Goal: Transaction & Acquisition: Purchase product/service

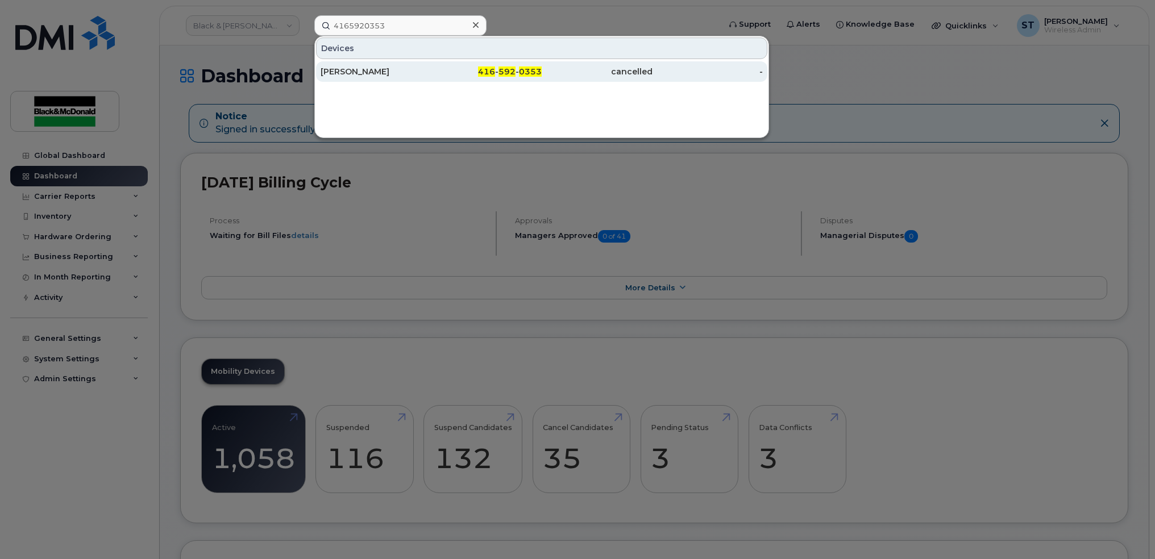
type input "4165920353"
click at [432, 64] on div "Aiden Dong" at bounding box center [487, 71] width 111 height 20
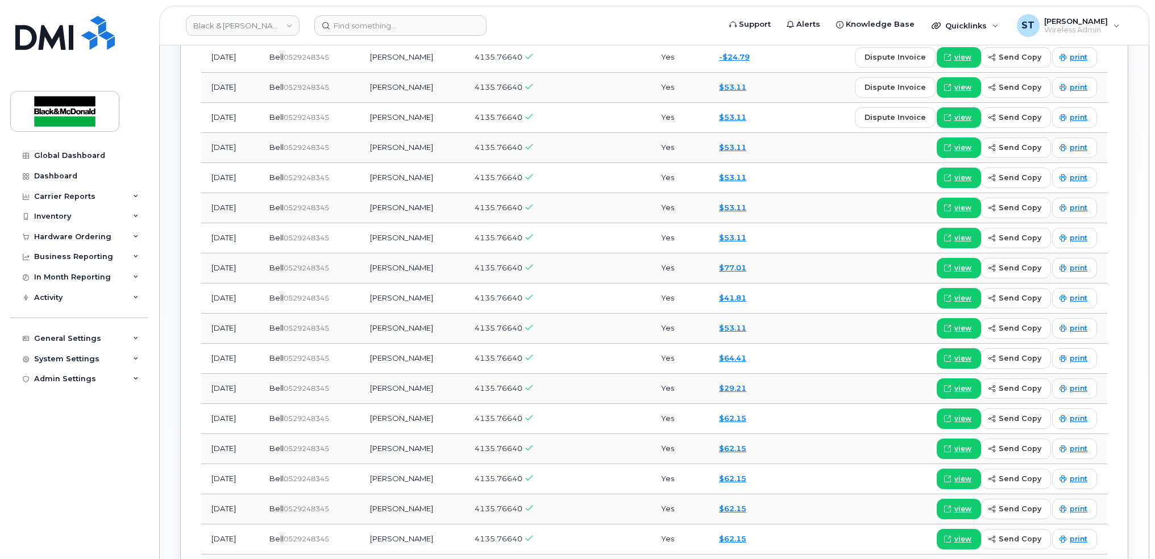
scroll to position [688, 0]
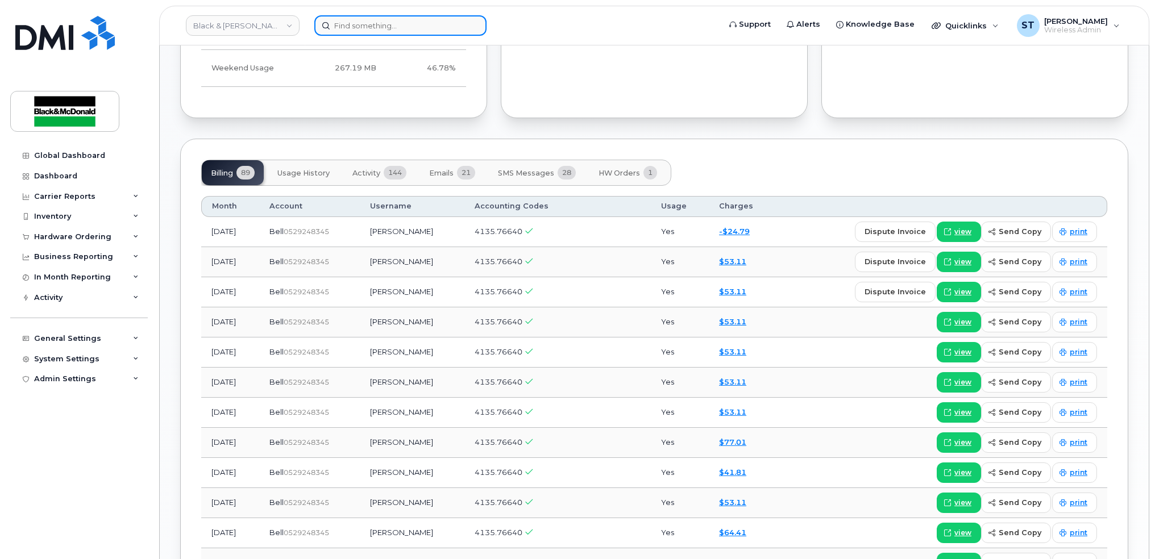
click at [373, 23] on input at bounding box center [400, 25] width 172 height 20
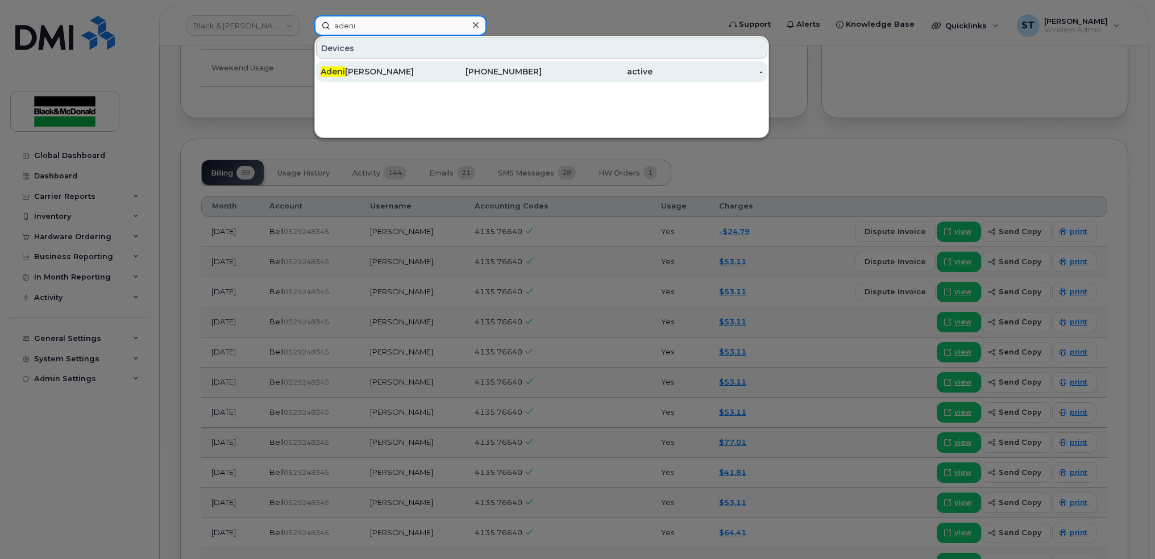
type input "adeni"
click at [354, 72] on div "Adeni yi Ayinde" at bounding box center [376, 71] width 111 height 11
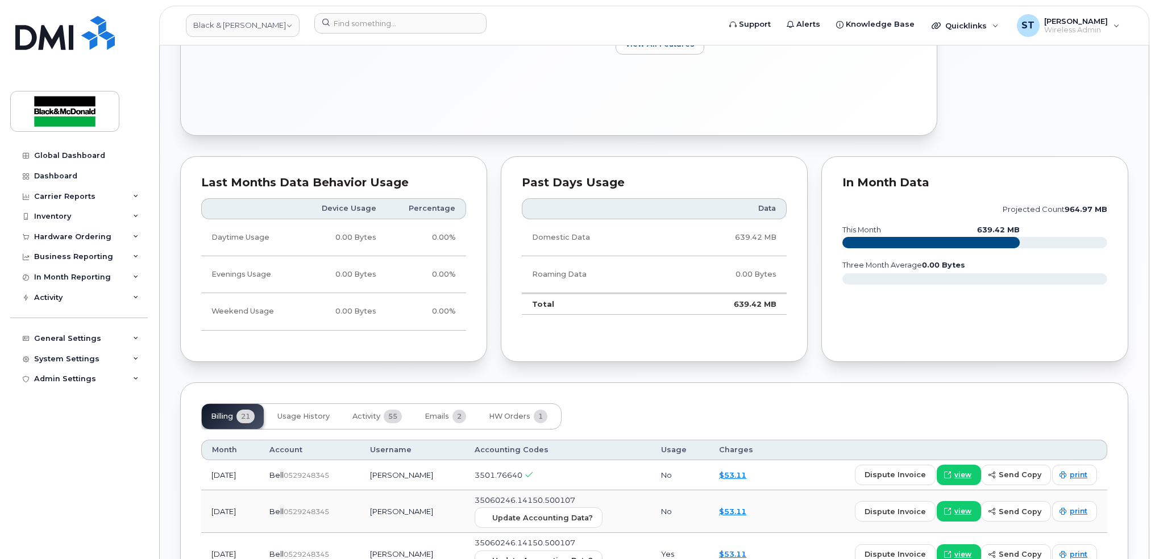
scroll to position [758, 0]
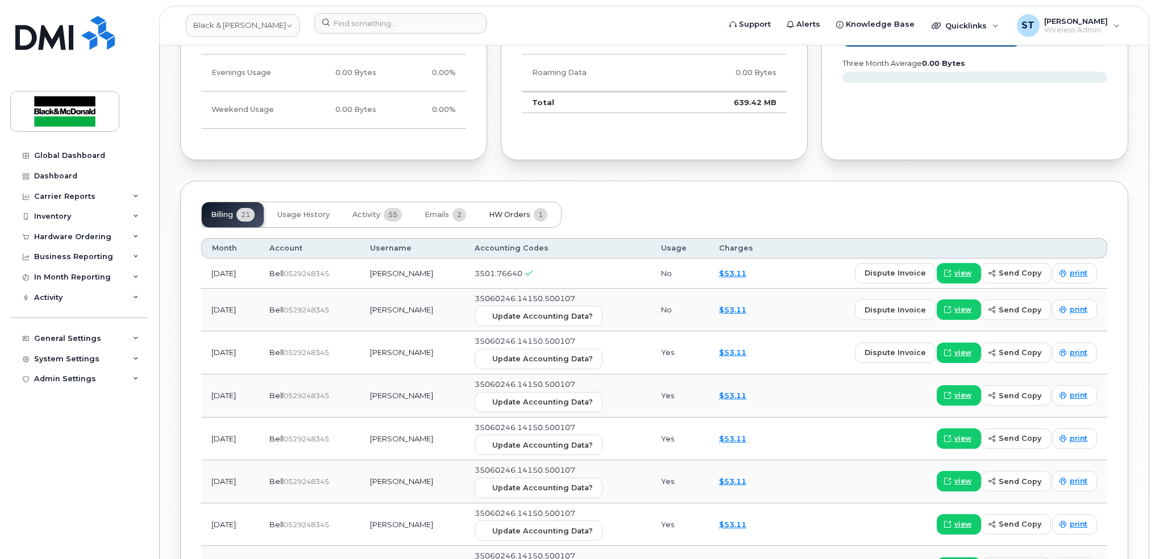
click at [516, 215] on span "HW Orders" at bounding box center [510, 214] width 42 height 9
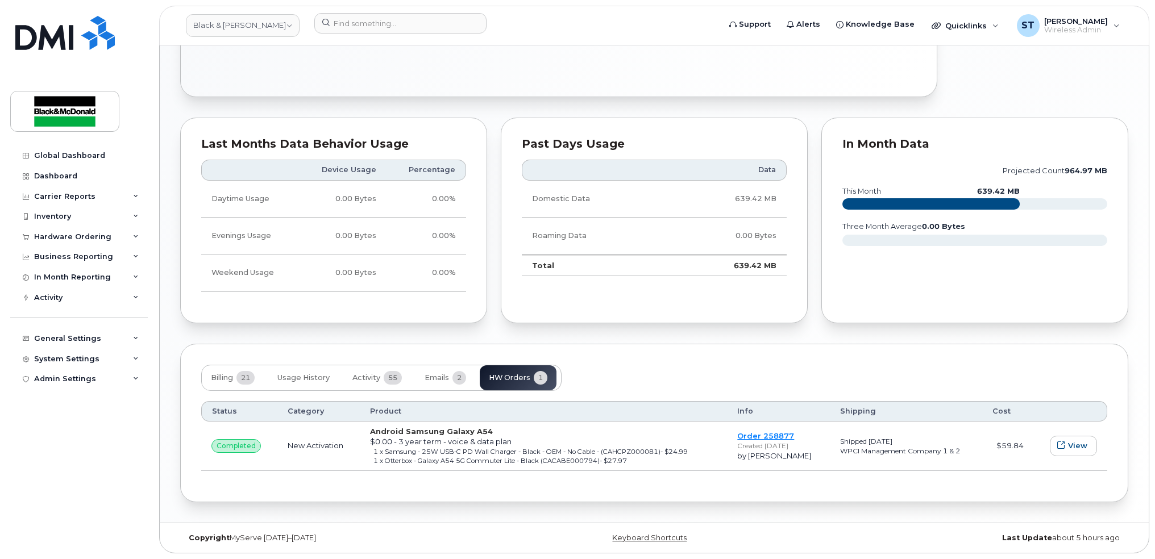
scroll to position [595, 0]
click at [375, 379] on span "Activity" at bounding box center [366, 378] width 28 height 9
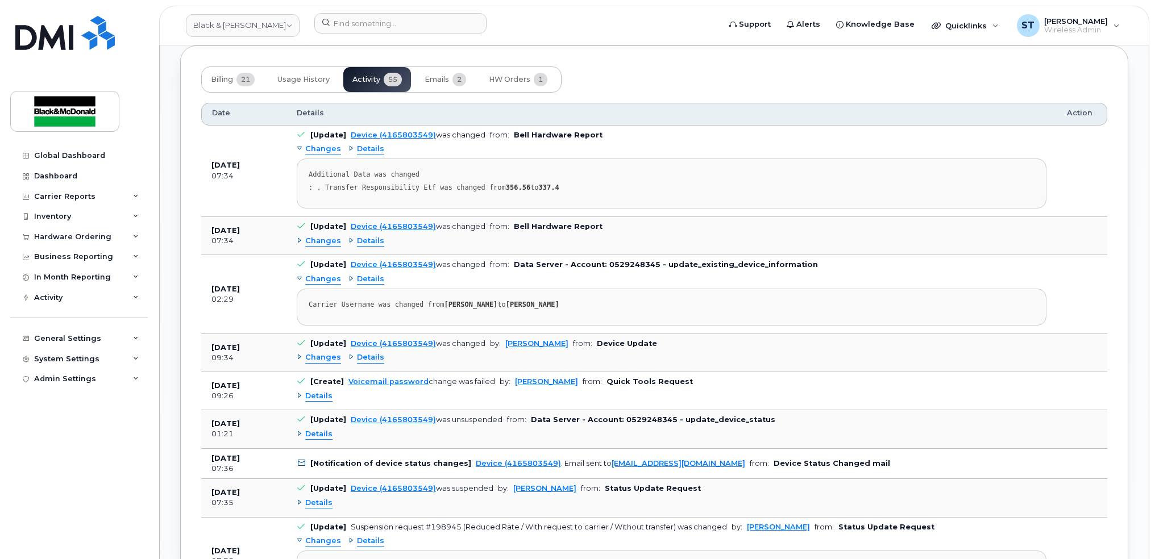
scroll to position [898, 0]
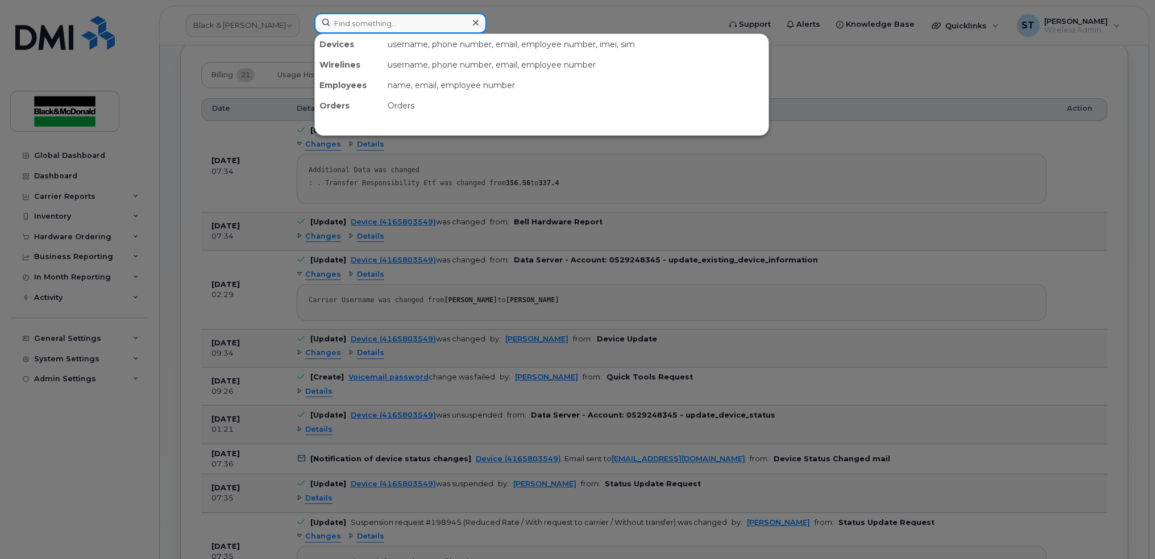
click at [363, 27] on input at bounding box center [400, 23] width 172 height 20
paste input "(647) 749-0655"
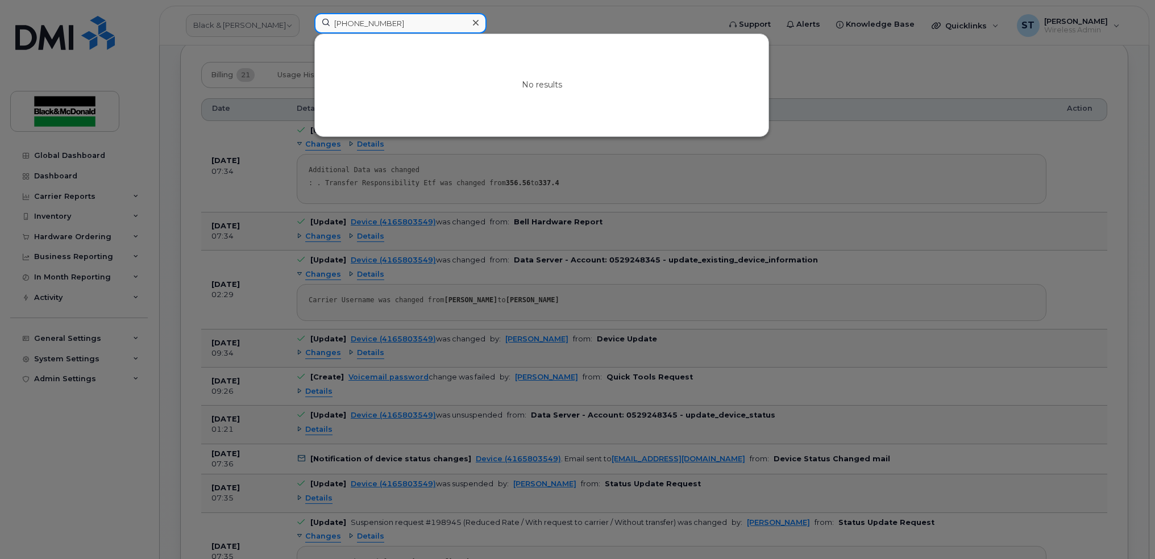
click at [376, 21] on input "(647) 749-0655" at bounding box center [400, 23] width 172 height 20
click at [377, 26] on input "(647) 749-0655" at bounding box center [400, 23] width 172 height 20
click at [355, 24] on input "(647) 7490655" at bounding box center [400, 23] width 172 height 20
click at [335, 24] on input "(647 7490655" at bounding box center [400, 23] width 172 height 20
click at [352, 26] on input "647 7490655" at bounding box center [400, 23] width 172 height 20
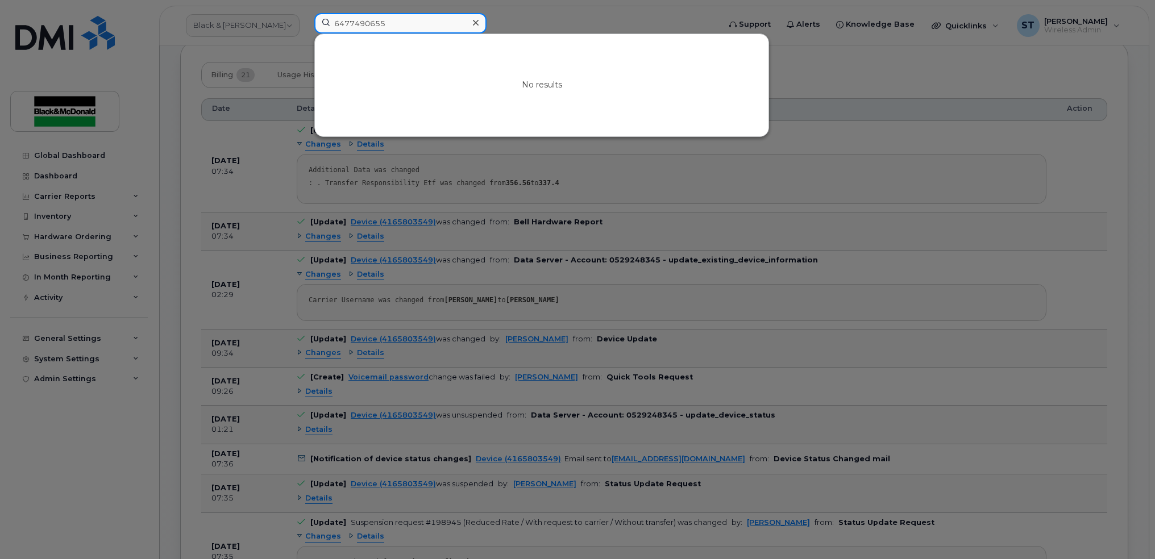
click at [392, 26] on input "6477490655" at bounding box center [400, 23] width 172 height 20
drag, startPoint x: 390, startPoint y: 26, endPoint x: 273, endPoint y: 30, distance: 117.2
click at [305, 30] on div "6477490655 No results" at bounding box center [513, 25] width 416 height 25
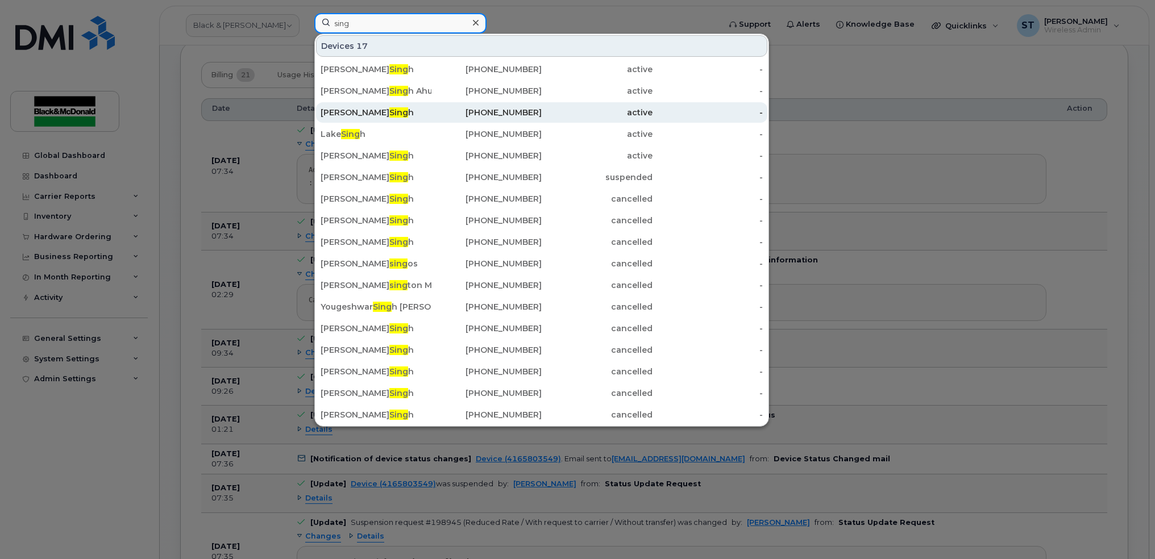
type input "sing"
click at [342, 114] on div "Navendra Sing h" at bounding box center [376, 112] width 111 height 11
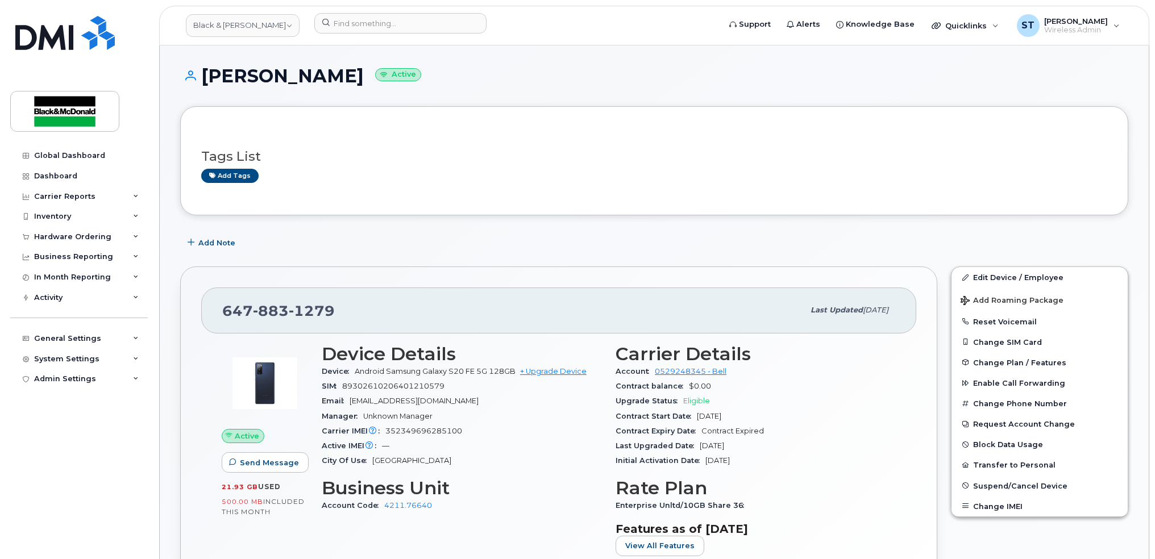
click at [551, 380] on div "SIM 89302610206401210579" at bounding box center [462, 386] width 280 height 15
click at [559, 371] on link "+ Upgrade Device" at bounding box center [553, 371] width 67 height 9
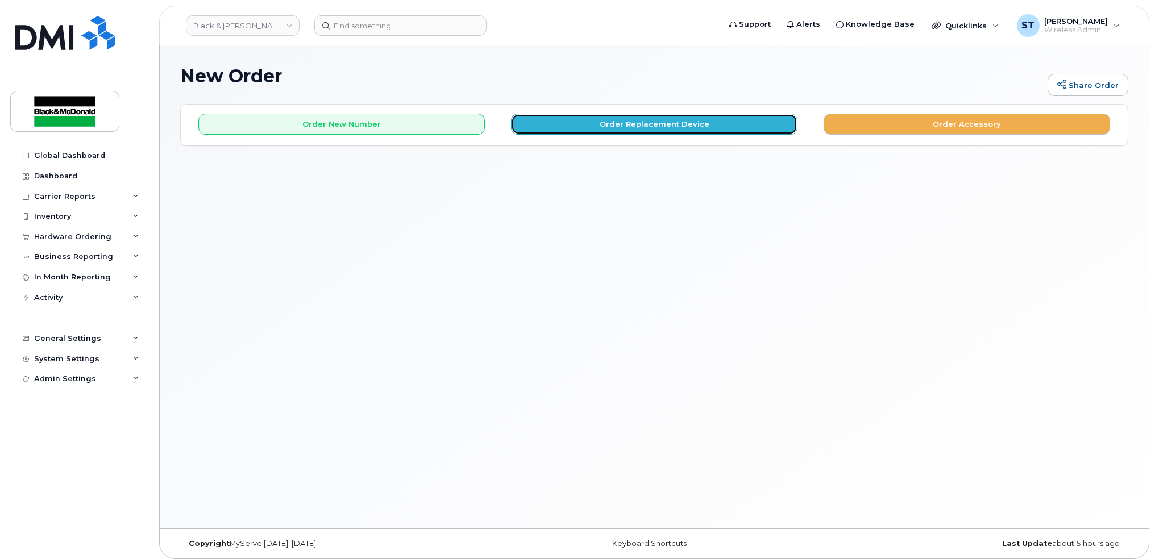
click at [605, 130] on button "Order Replacement Device" at bounding box center [654, 124] width 287 height 21
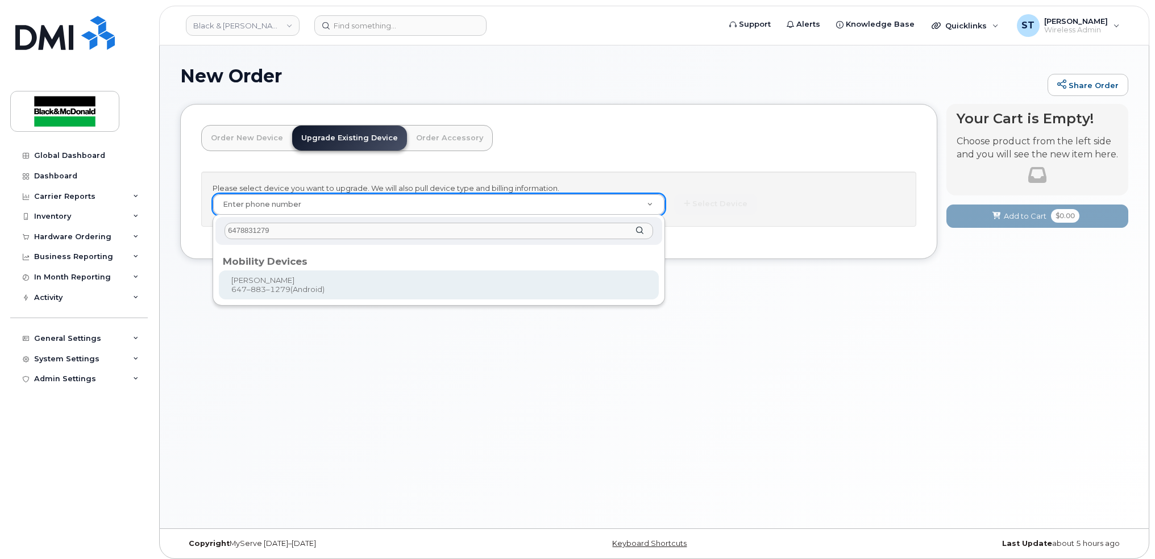
type input "6478831279"
type input "343205"
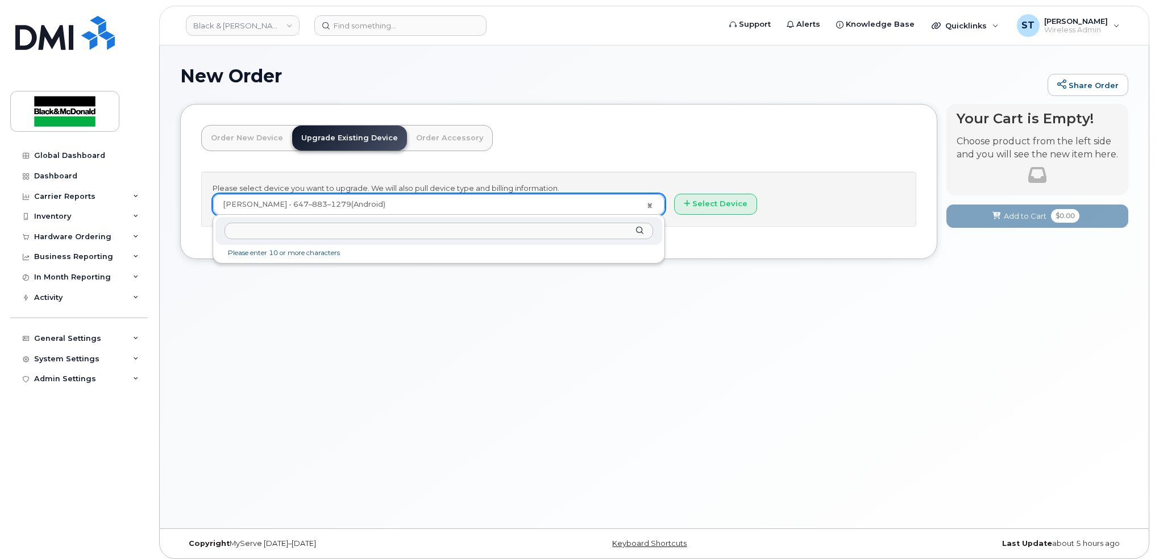
drag, startPoint x: 428, startPoint y: 202, endPoint x: 269, endPoint y: 201, distance: 158.1
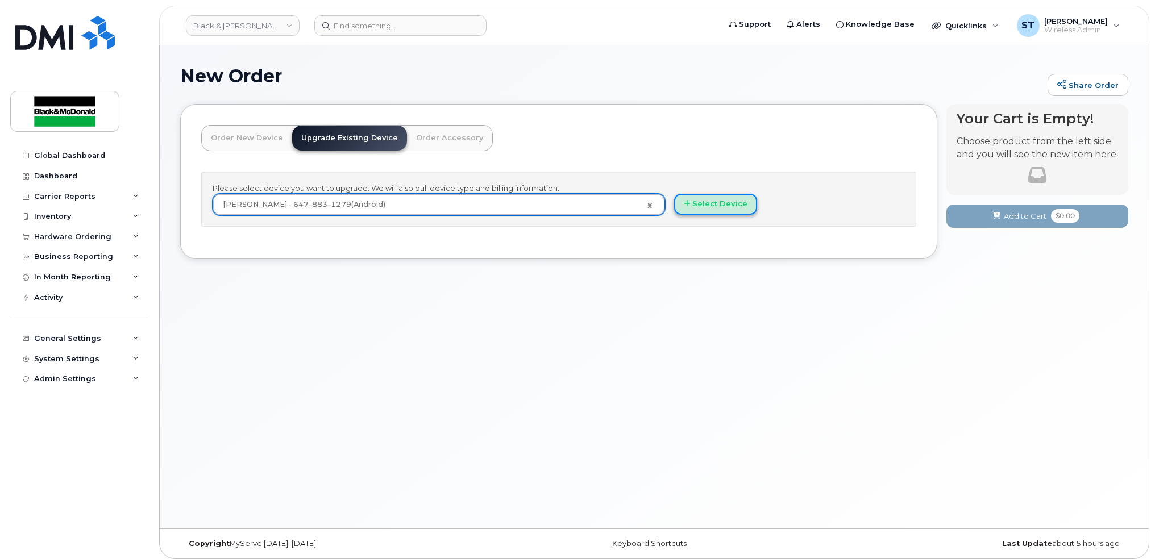
click at [707, 208] on button "Select Device" at bounding box center [715, 204] width 83 height 21
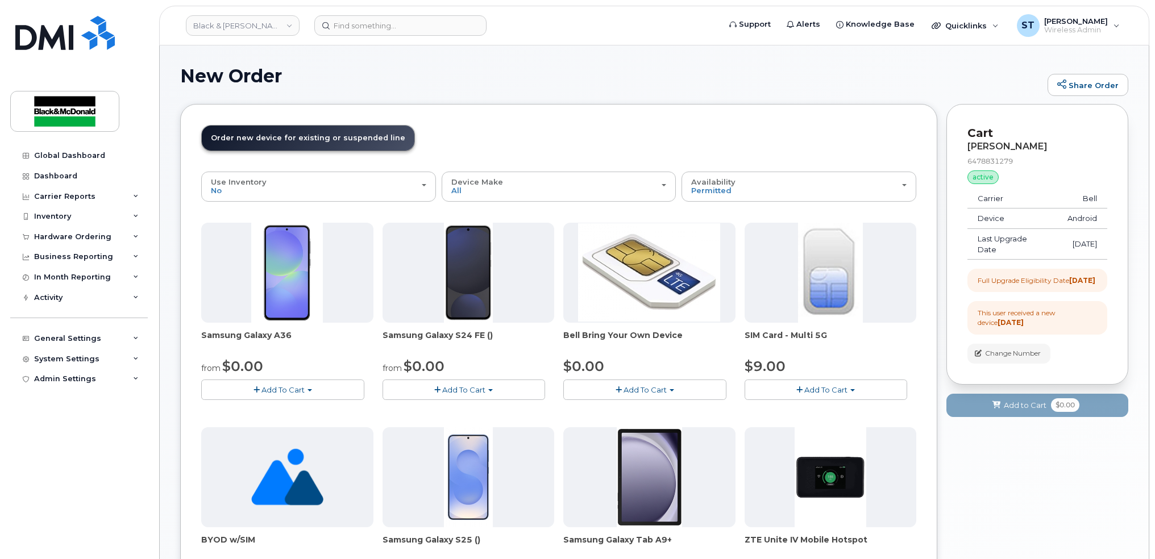
click at [820, 103] on div "New Order Share Order" at bounding box center [654, 85] width 948 height 38
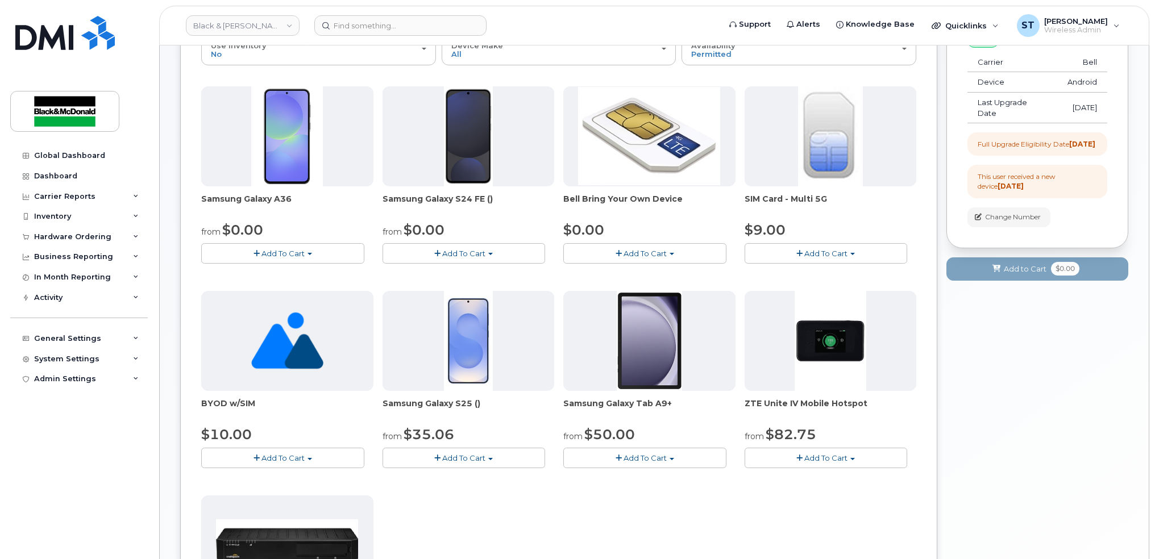
scroll to position [76, 0]
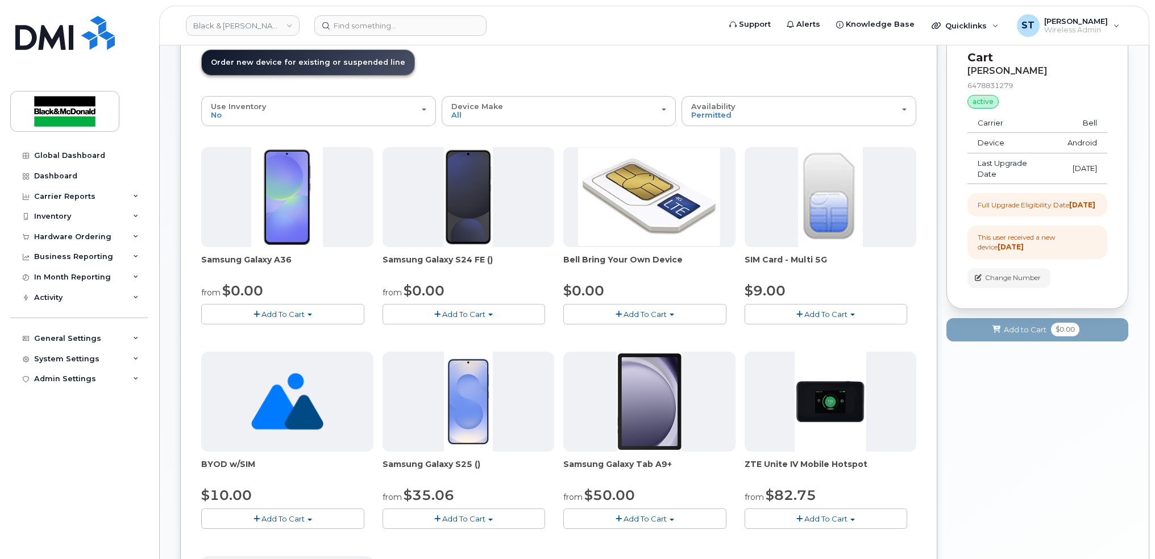
click at [295, 318] on span "Add To Cart" at bounding box center [283, 314] width 43 height 9
click at [443, 308] on button "Add To Cart" at bounding box center [464, 314] width 163 height 20
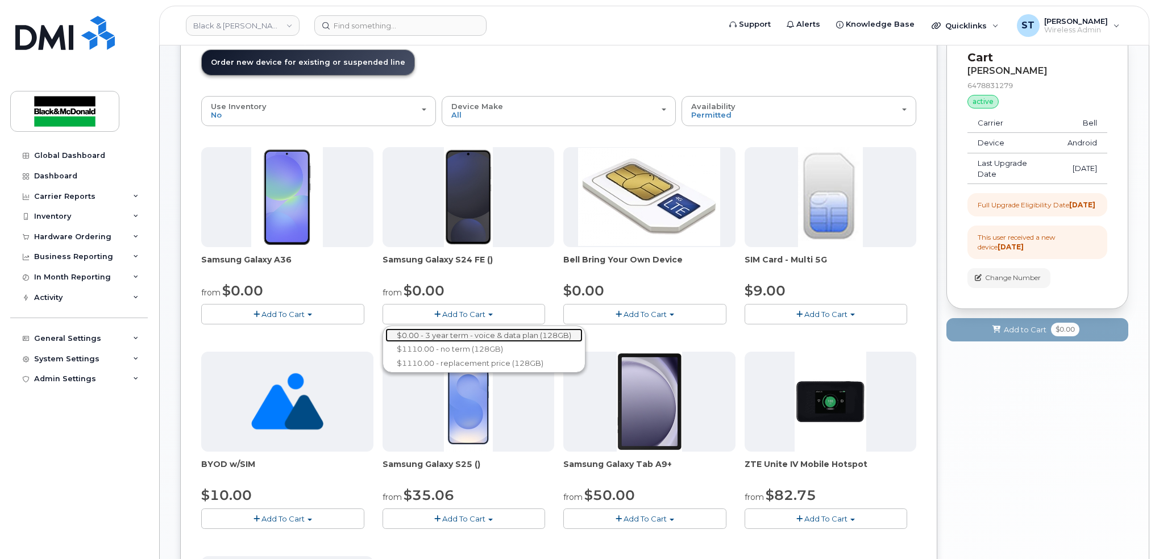
click at [439, 337] on link "$0.00 - 3 year term - voice & data plan (128GB)" at bounding box center [483, 336] width 197 height 14
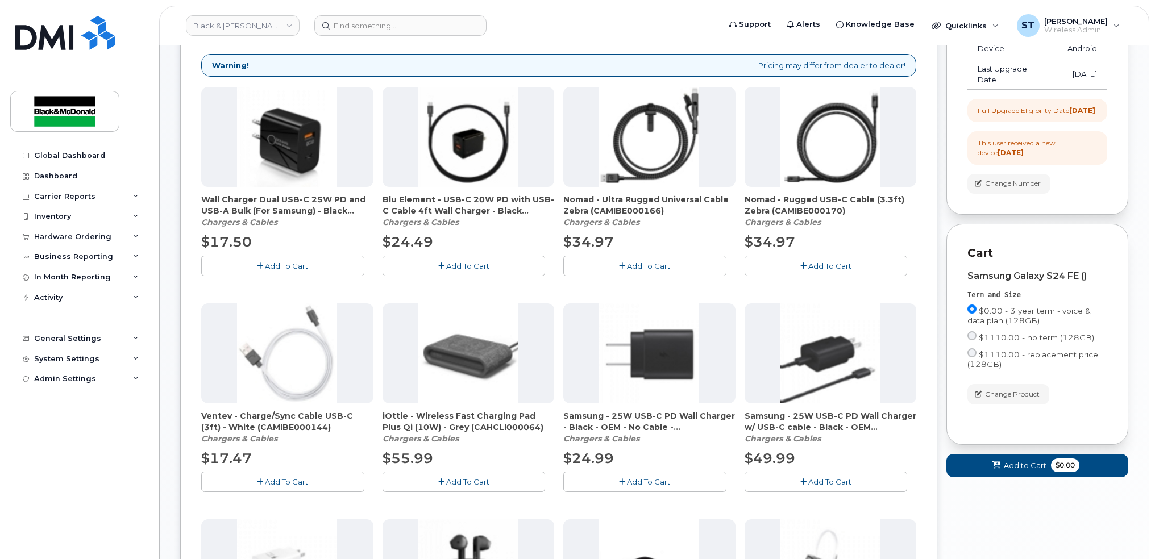
scroll to position [303, 0]
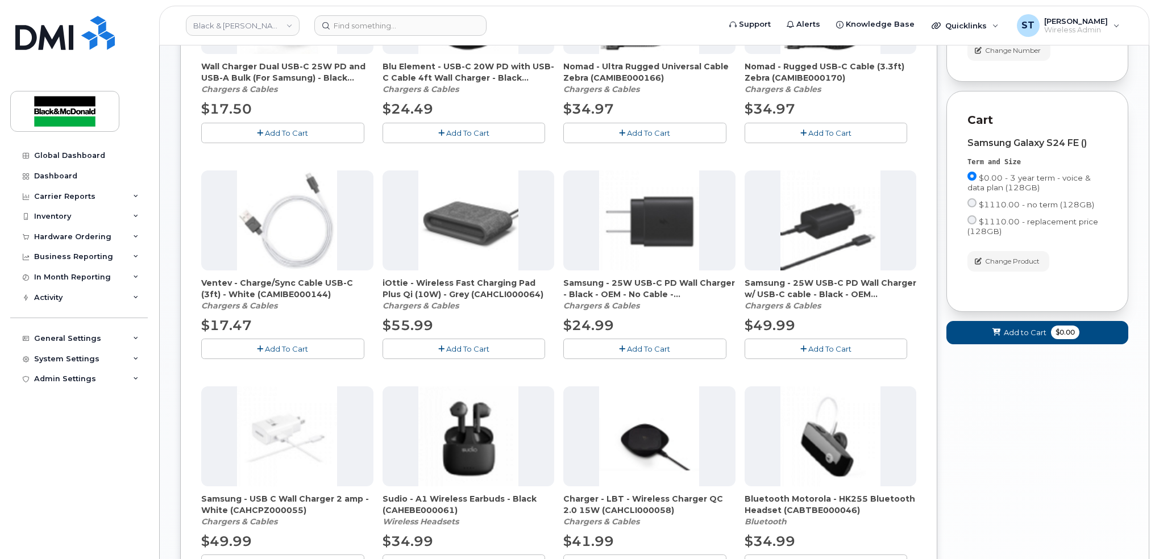
click at [287, 138] on button "Add To Cart" at bounding box center [282, 133] width 163 height 20
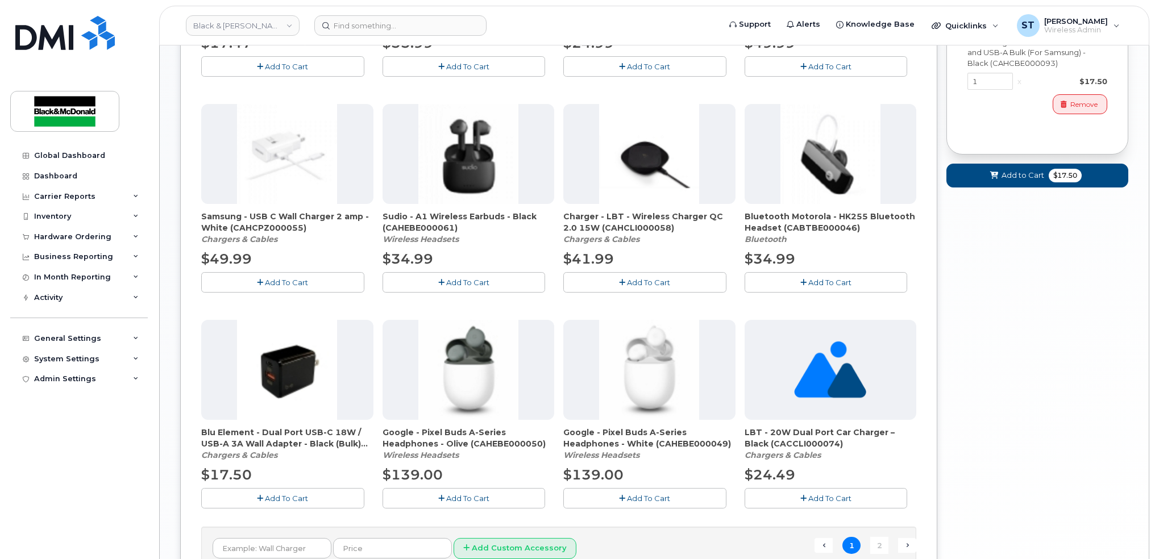
scroll to position [703, 0]
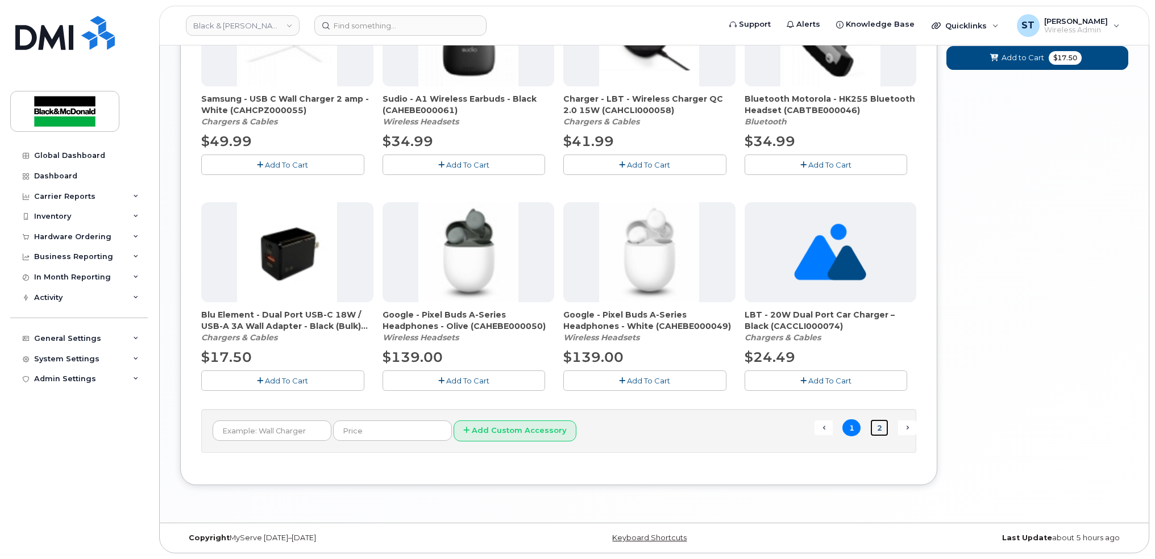
click at [872, 429] on link "2" at bounding box center [879, 429] width 18 height 18
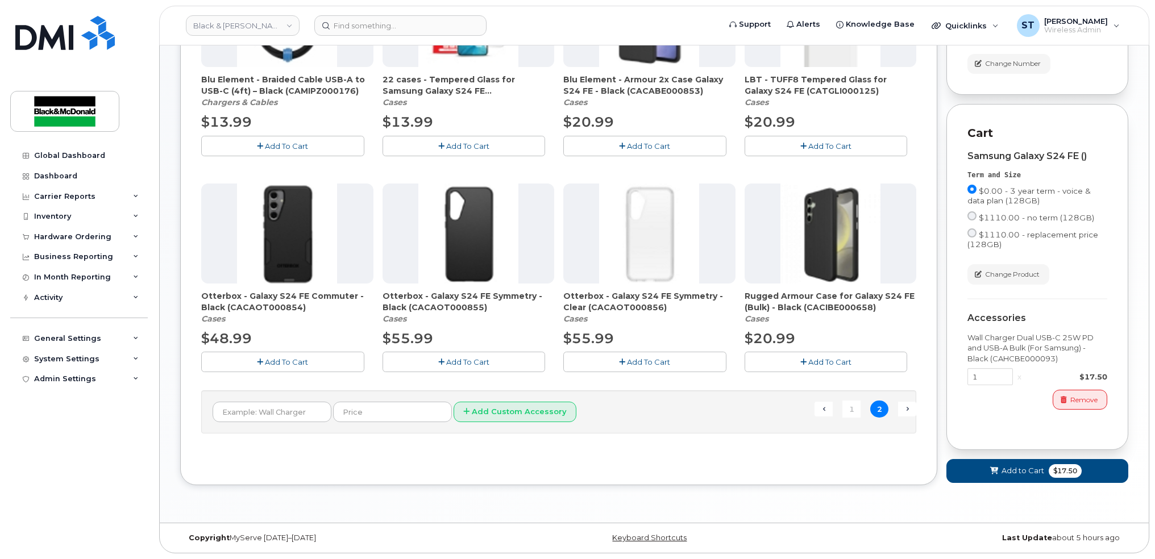
drag, startPoint x: 428, startPoint y: 345, endPoint x: 450, endPoint y: 346, distance: 22.2
click at [428, 352] on button "Add To Cart" at bounding box center [464, 362] width 163 height 20
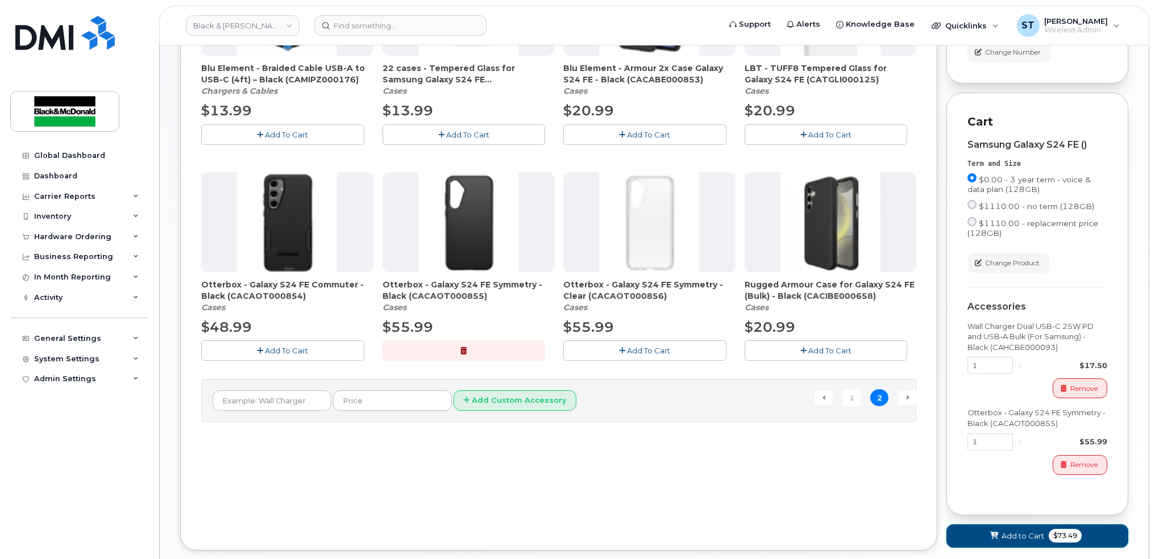
click at [1026, 542] on span "Add to Cart" at bounding box center [1023, 536] width 43 height 11
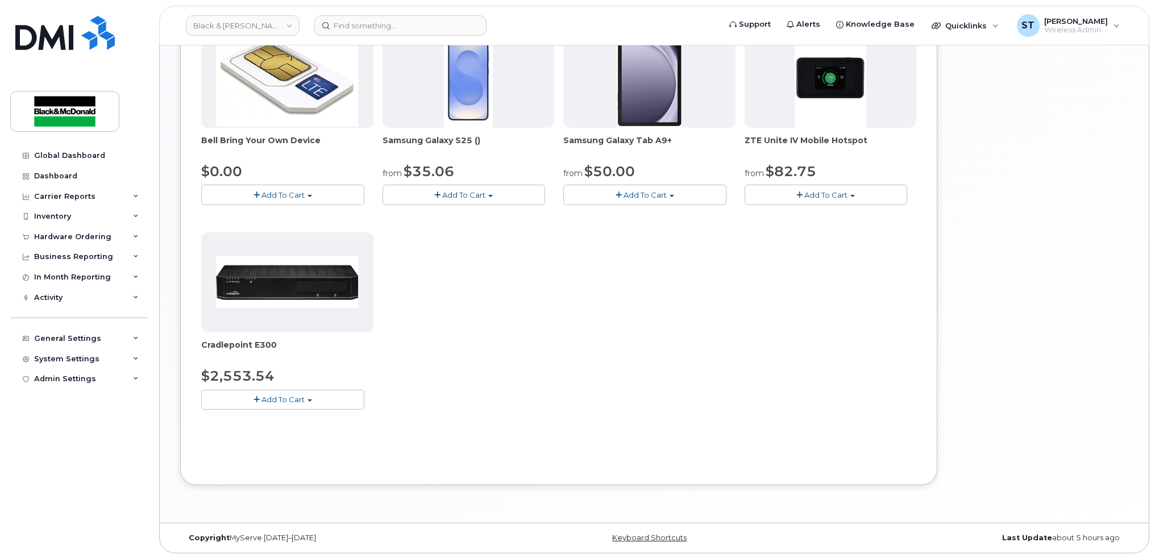
scroll to position [0, 0]
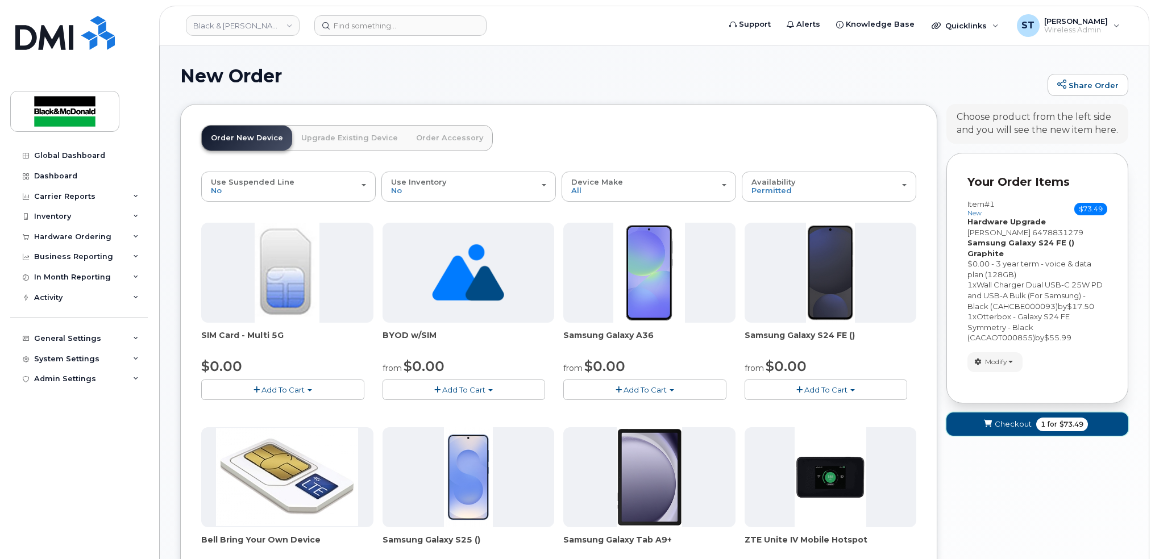
click at [1003, 419] on span "Checkout" at bounding box center [1013, 424] width 37 height 11
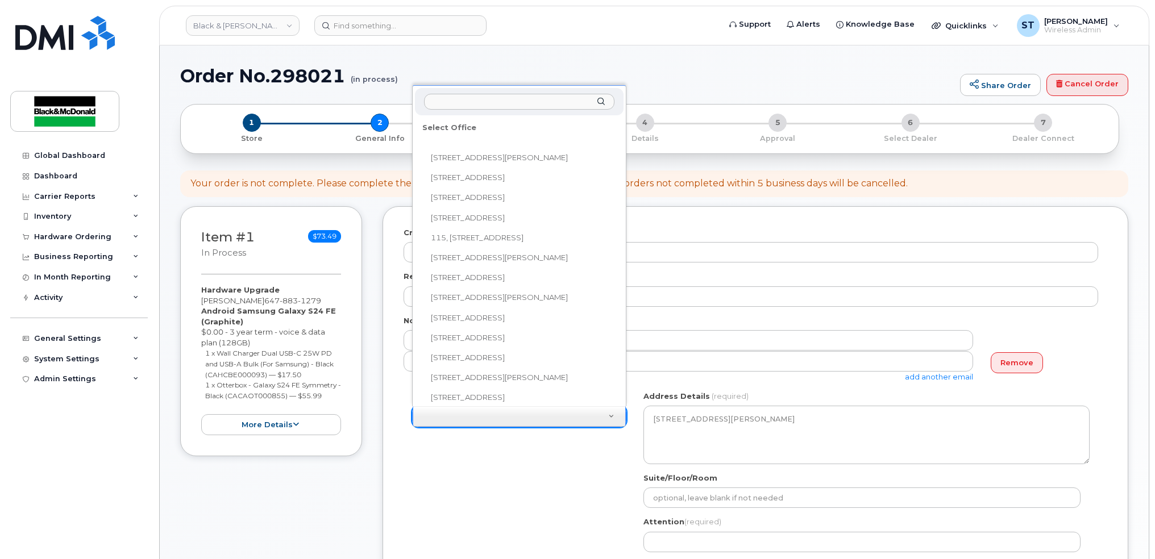
click at [493, 99] on input "text" at bounding box center [519, 102] width 190 height 16
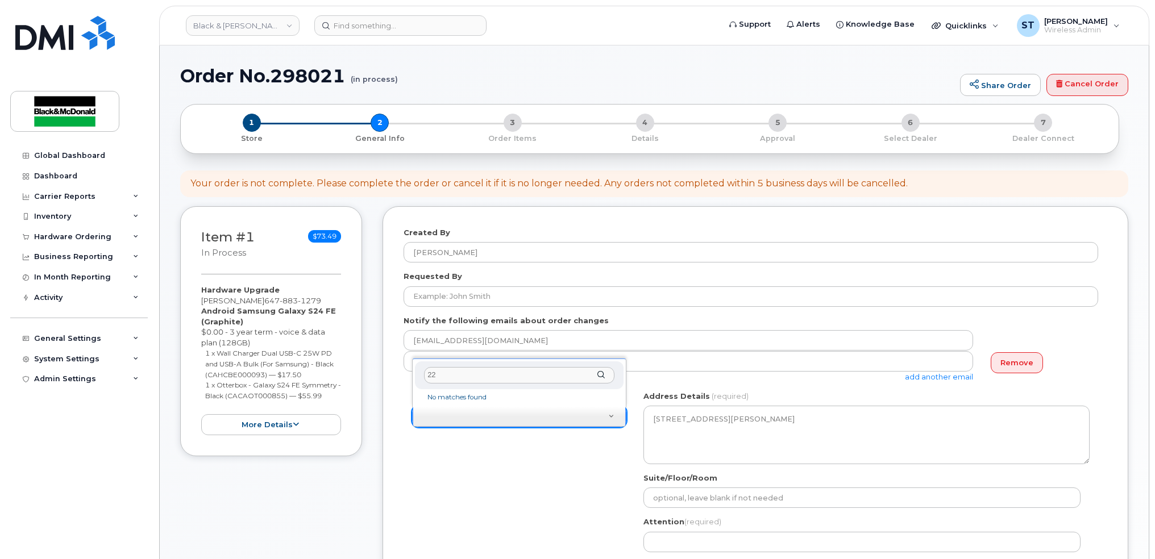
type input "2"
type input "Sel"
select select
type textarea "[STREET_ADDRESS]"
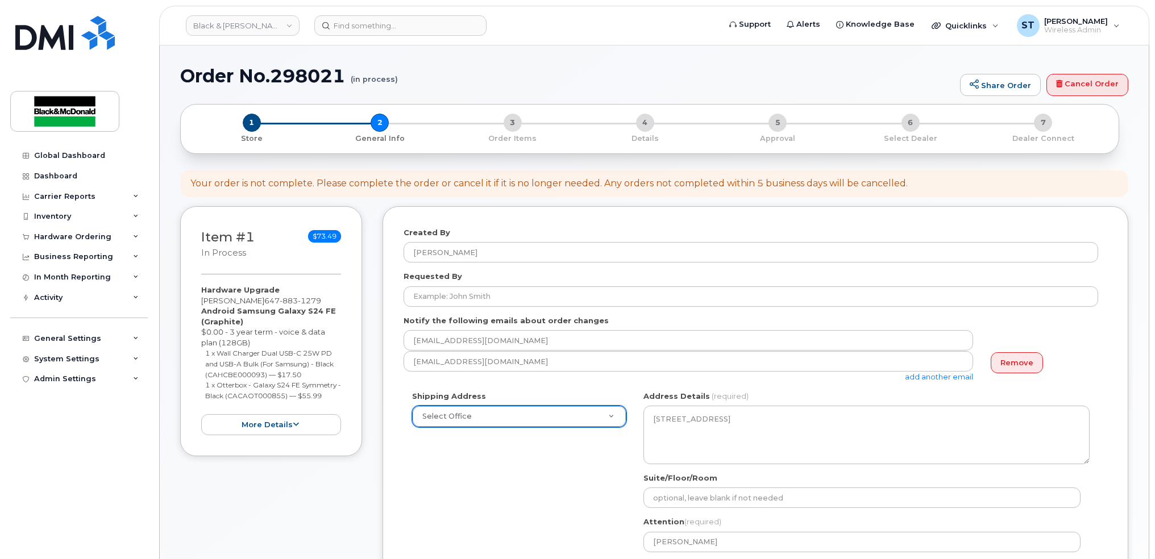
click at [585, 504] on div "Shipping Address Select Office [STREET_ADDRESS][GEOGRAPHIC_DATA][PERSON_NAME][P…" at bounding box center [751, 498] width 695 height 214
click at [555, 501] on div "Shipping Address Select Office [STREET_ADDRESS][GEOGRAPHIC_DATA][PERSON_NAME][P…" at bounding box center [751, 498] width 695 height 214
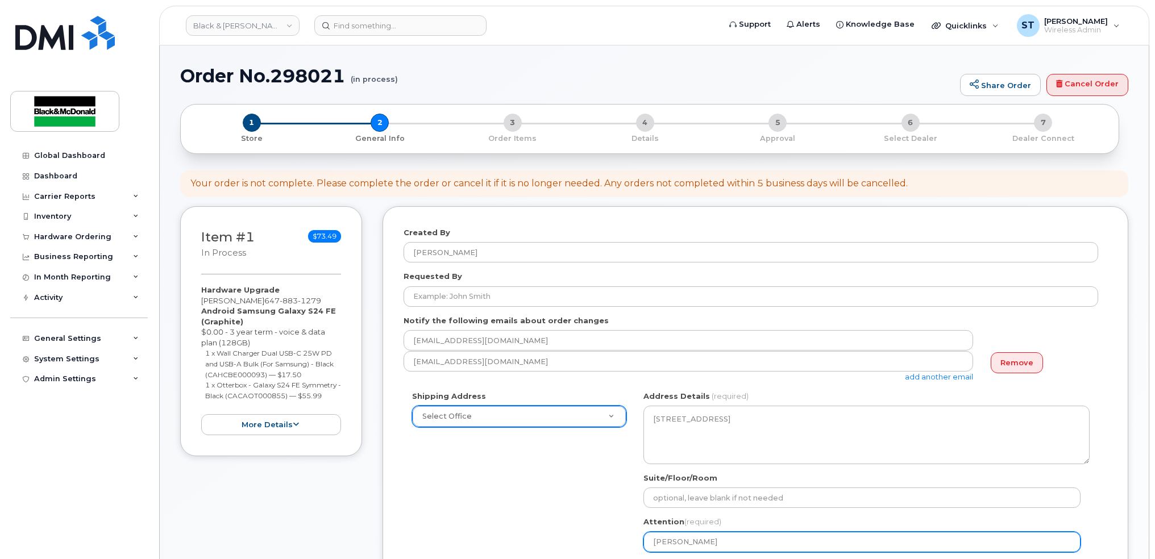
click at [702, 536] on input "[PERSON_NAME]" at bounding box center [862, 542] width 437 height 20
click at [700, 536] on input "Helen Huang" at bounding box center [862, 542] width 437 height 20
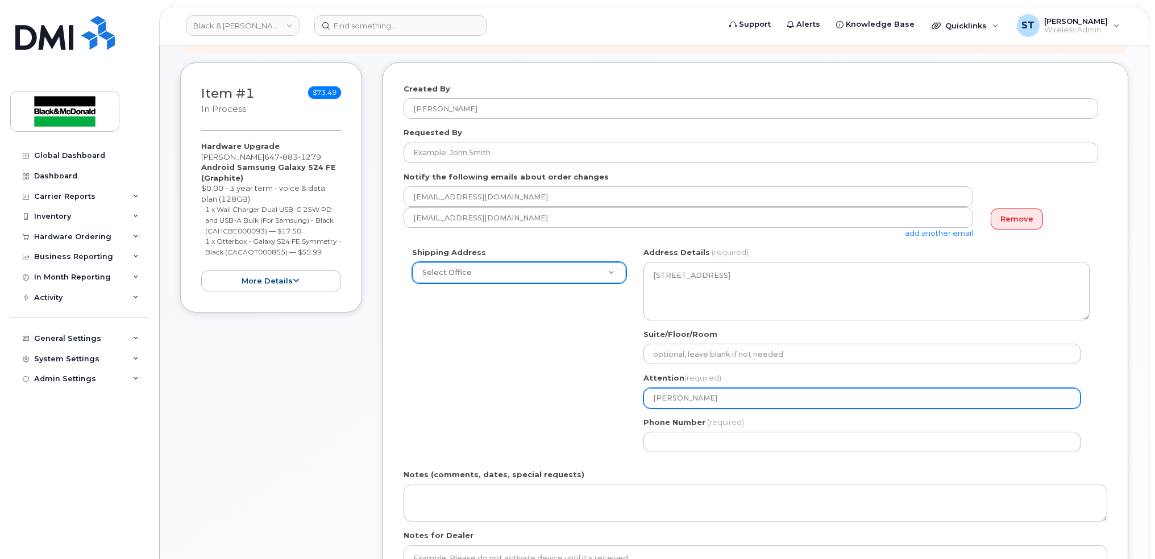
scroll to position [151, 0]
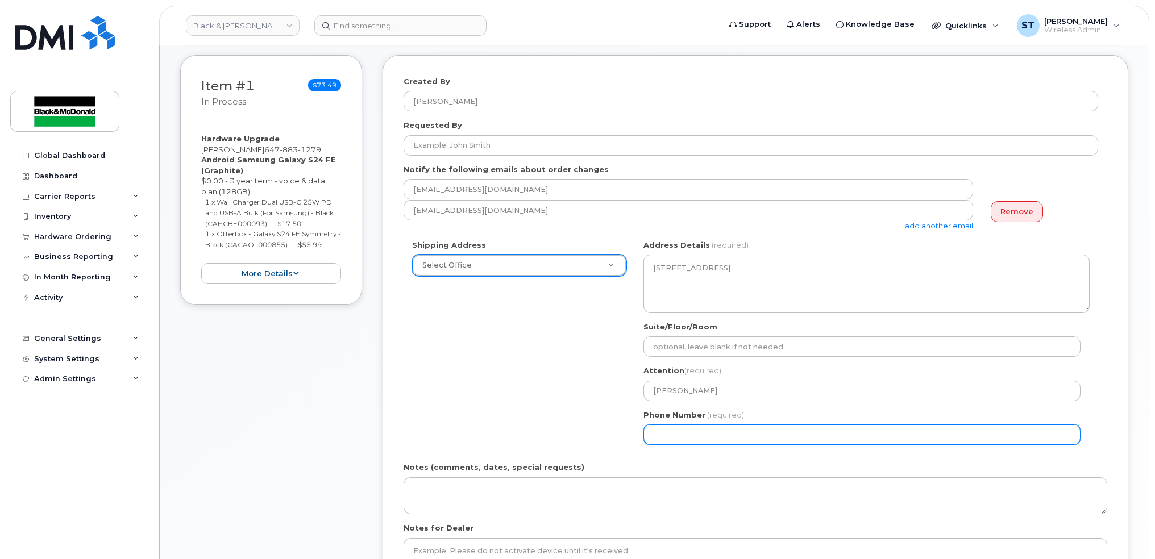
click at [468, 379] on div "Shipping Address Select Office 1011 Wilson Avenue 1071-26 Street NE 10717-181 S…" at bounding box center [751, 347] width 695 height 214
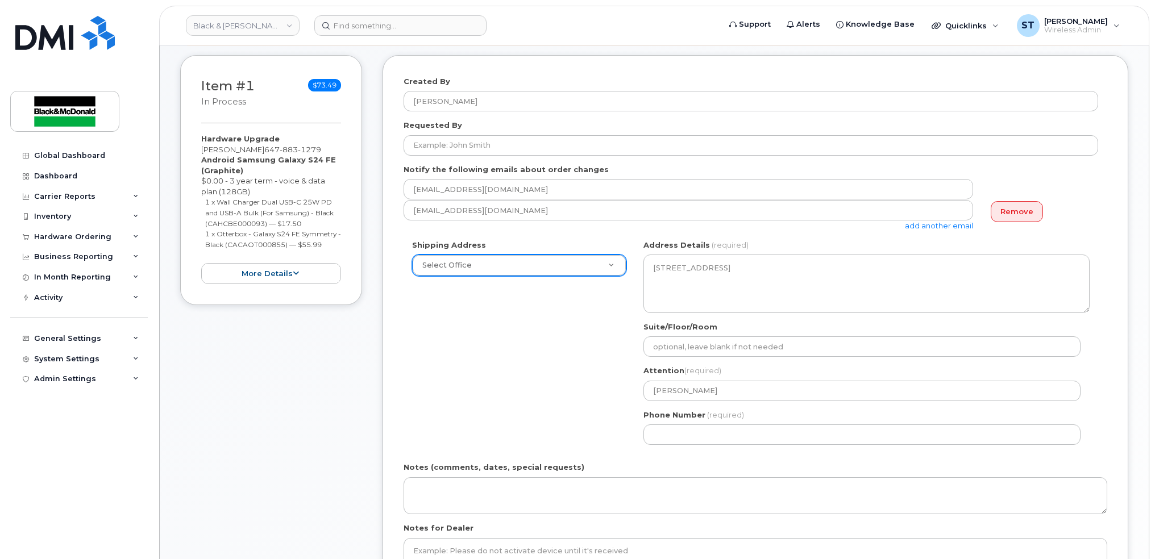
click at [730, 377] on div "Attention (required) Helen Huang" at bounding box center [867, 384] width 446 height 36
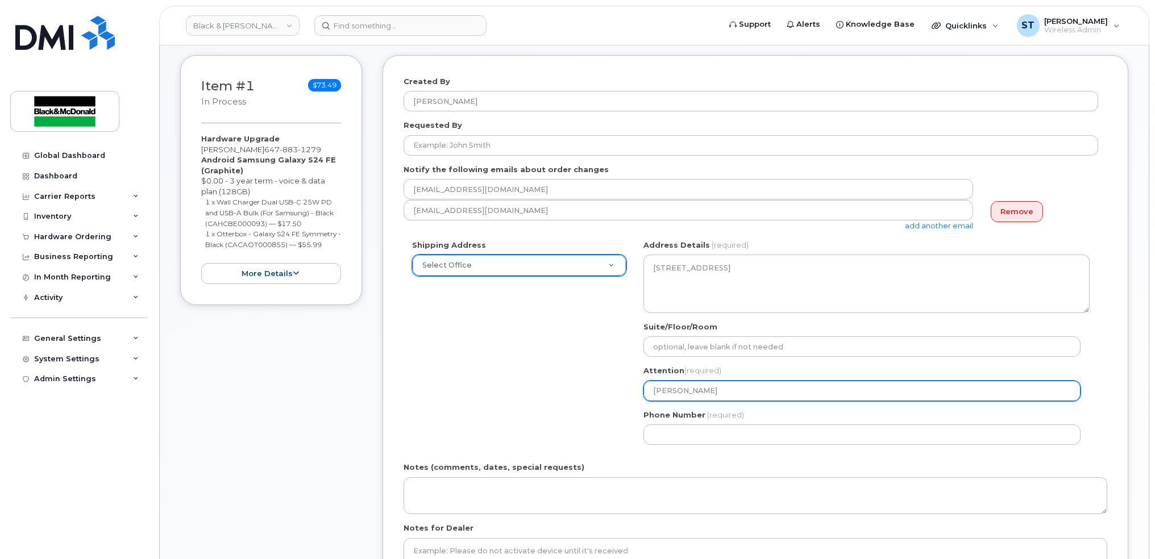
drag, startPoint x: 728, startPoint y: 383, endPoint x: 672, endPoint y: 385, distance: 56.3
click at [727, 385] on input "Helen Huang" at bounding box center [862, 391] width 437 height 20
drag, startPoint x: 672, startPoint y: 385, endPoint x: 619, endPoint y: 385, distance: 53.4
click at [619, 385] on div "Shipping Address Select Office 1011 Wilson Avenue 1071-26 Street NE 10717-181 S…" at bounding box center [751, 347] width 695 height 214
type input "[PERSON_NAME]"
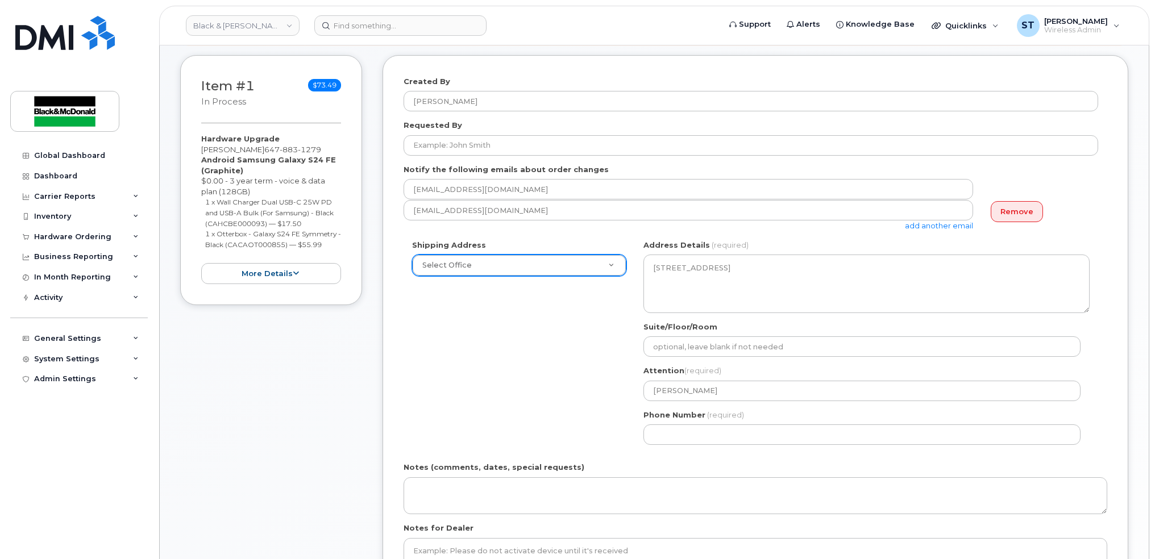
click at [570, 396] on div "Shipping Address Select Office 1011 Wilson Avenue 1071-26 Street NE 10717-181 S…" at bounding box center [751, 347] width 695 height 214
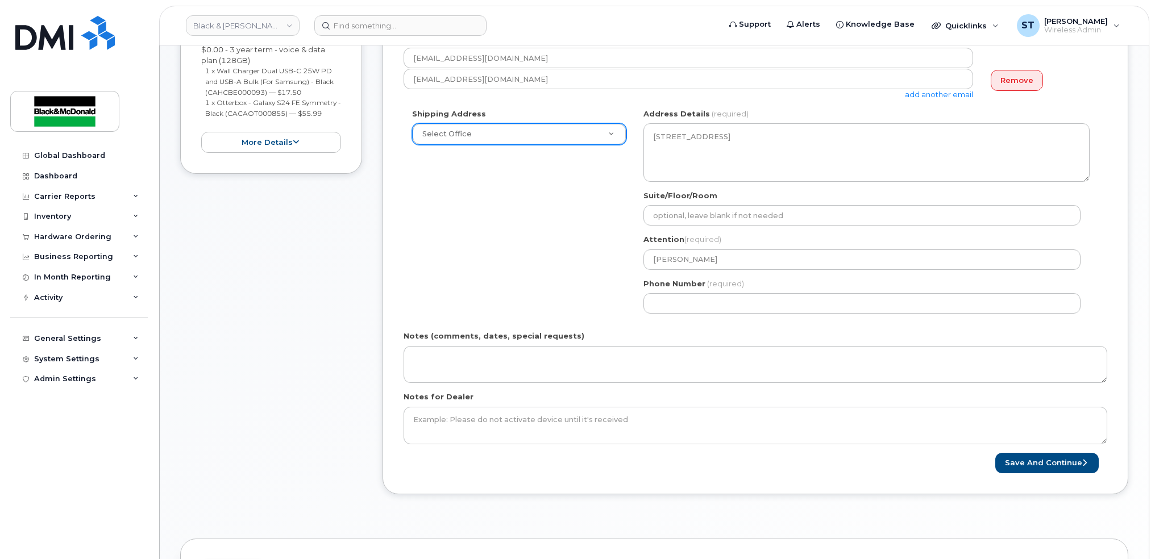
scroll to position [303, 0]
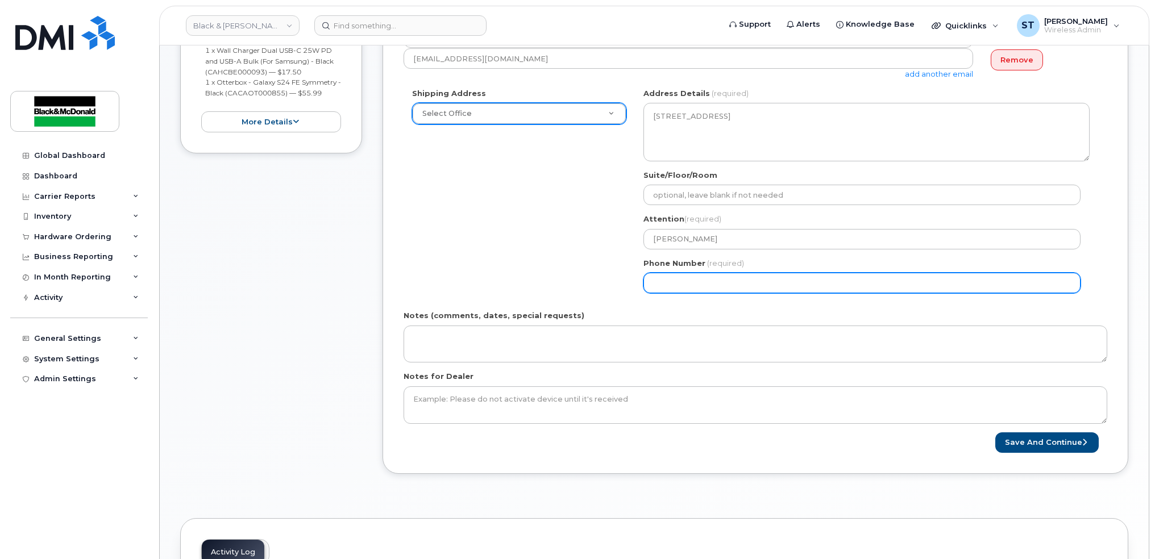
click at [704, 280] on input "Phone Number" at bounding box center [862, 283] width 437 height 20
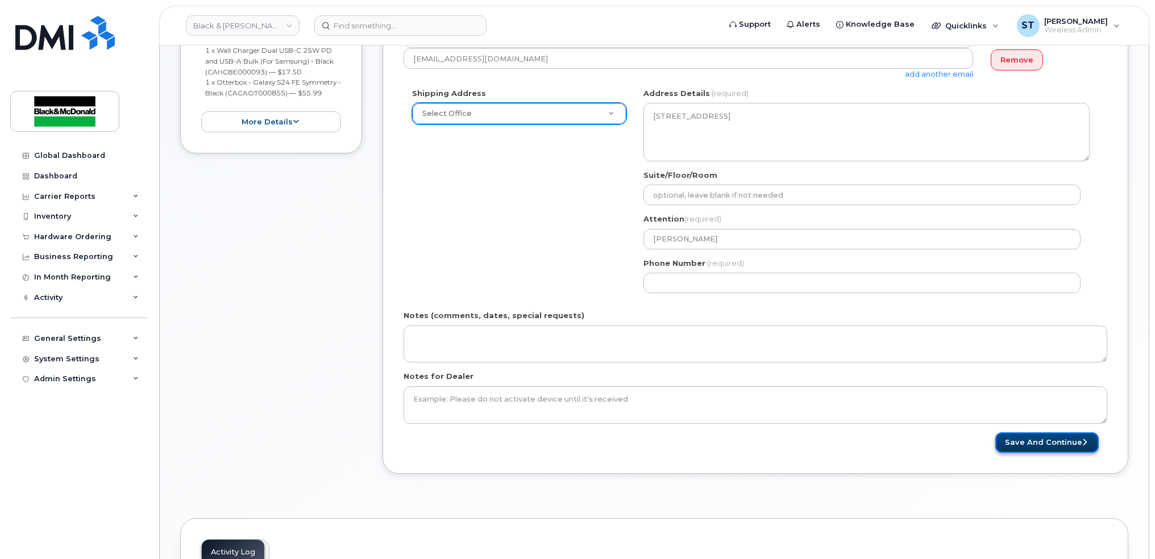
click at [1033, 445] on button "Save and Continue" at bounding box center [1046, 443] width 103 height 21
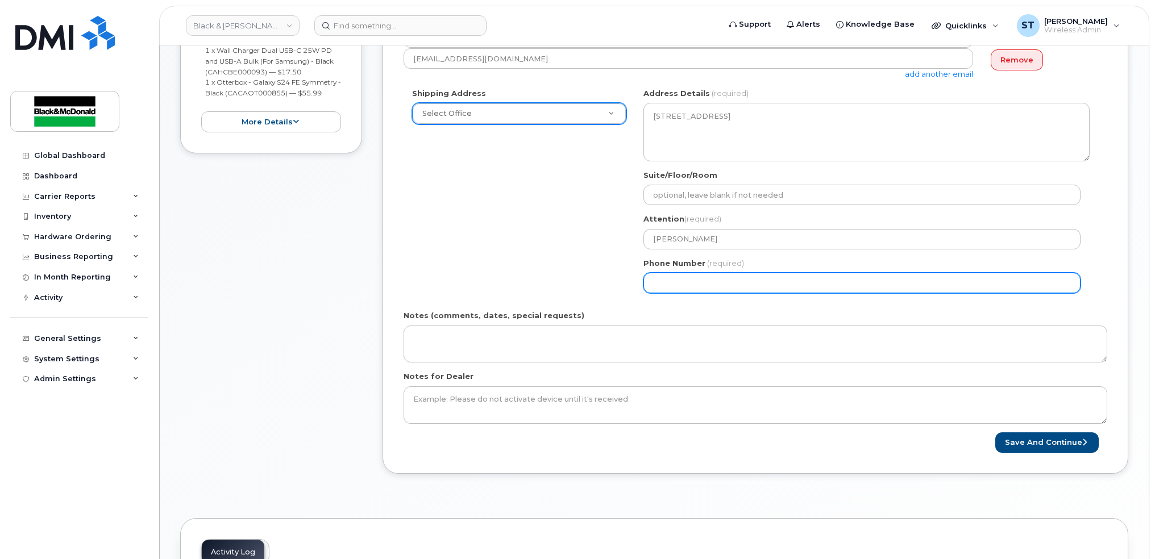
click at [679, 289] on input "Phone Number" at bounding box center [862, 283] width 437 height 20
type input "4166784447"
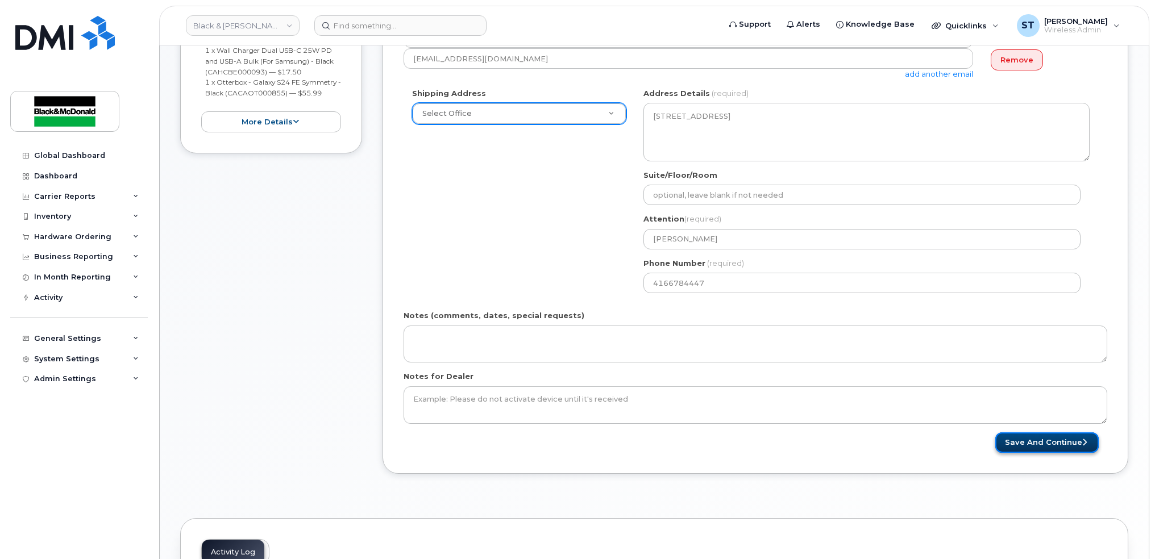
click at [1043, 442] on button "Save and Continue" at bounding box center [1046, 443] width 103 height 21
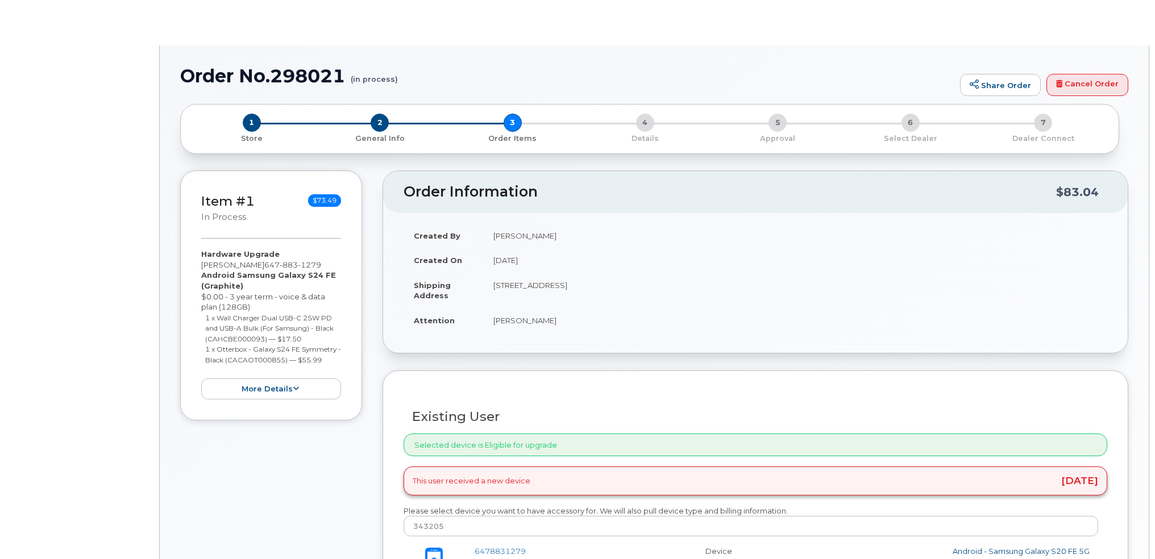
type input "[PERSON_NAME]"
type input "[EMAIL_ADDRESS][DOMAIN_NAME]"
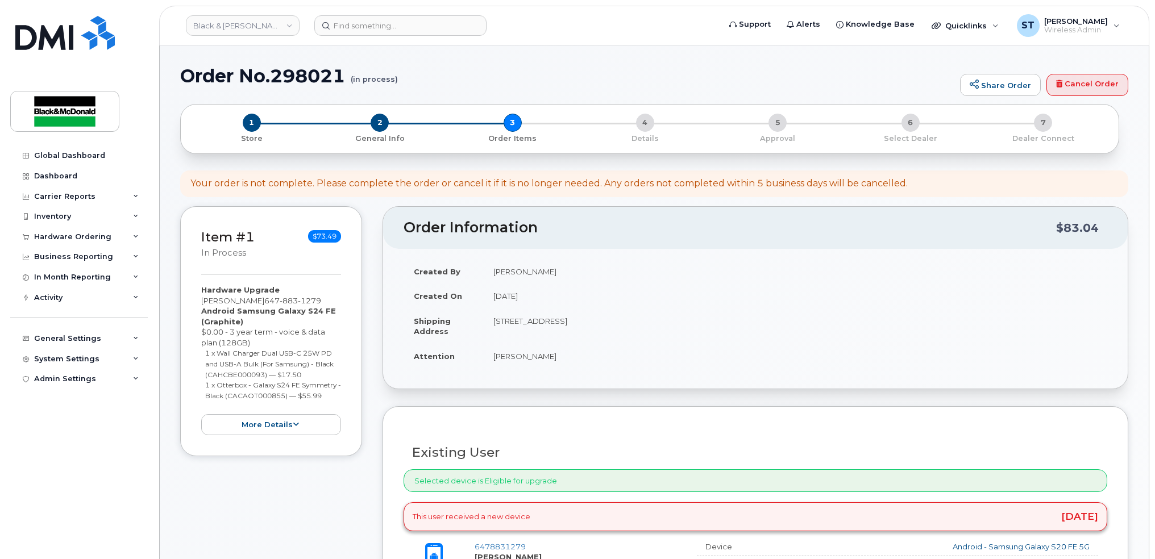
scroll to position [303, 0]
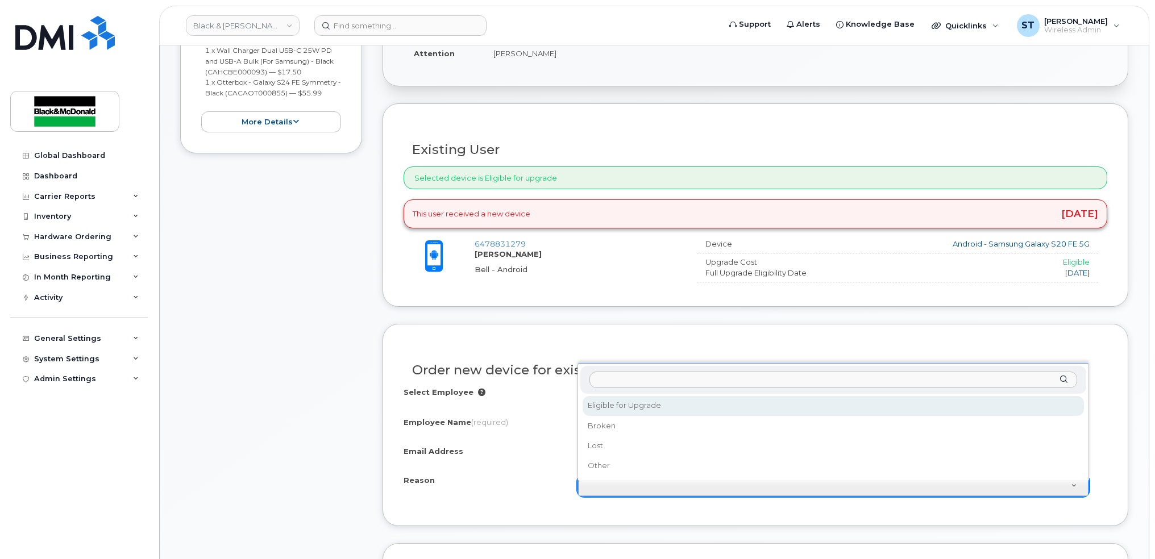
select select "eligible_for_upgrade"
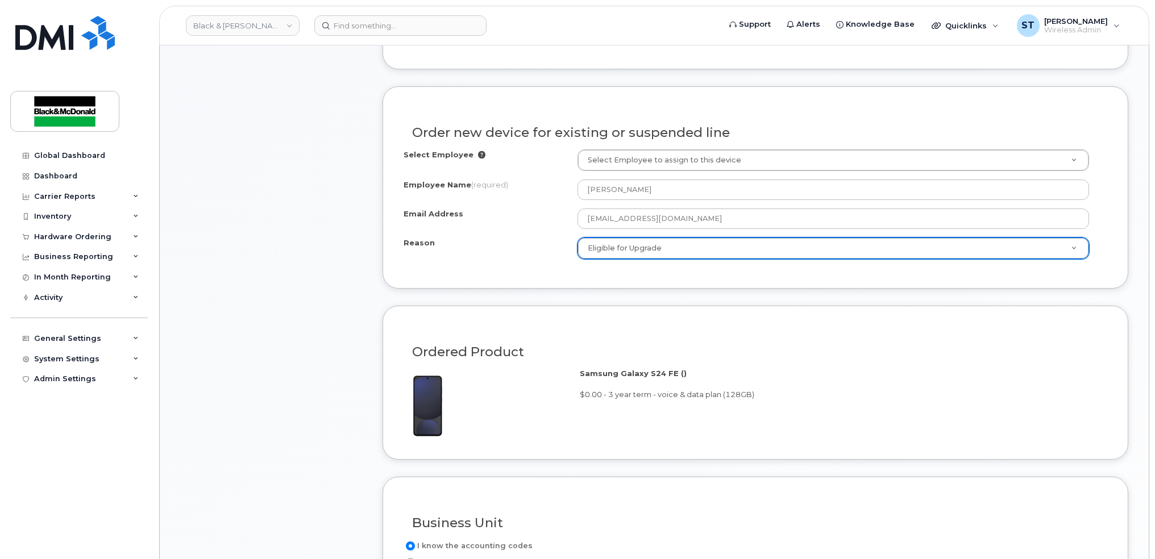
scroll to position [682, 0]
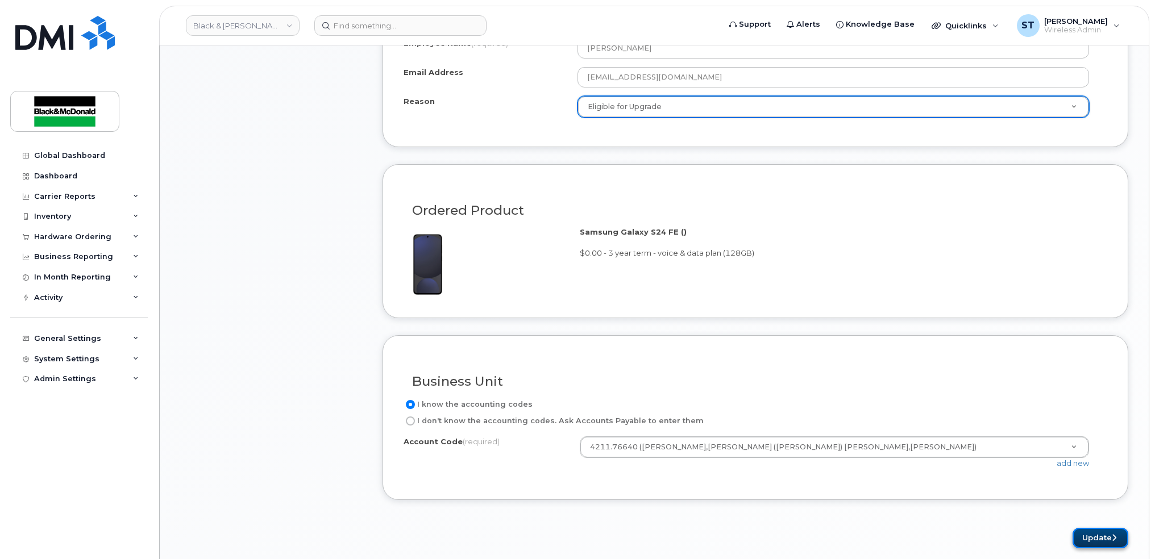
click at [1105, 537] on button "Update" at bounding box center [1101, 538] width 56 height 21
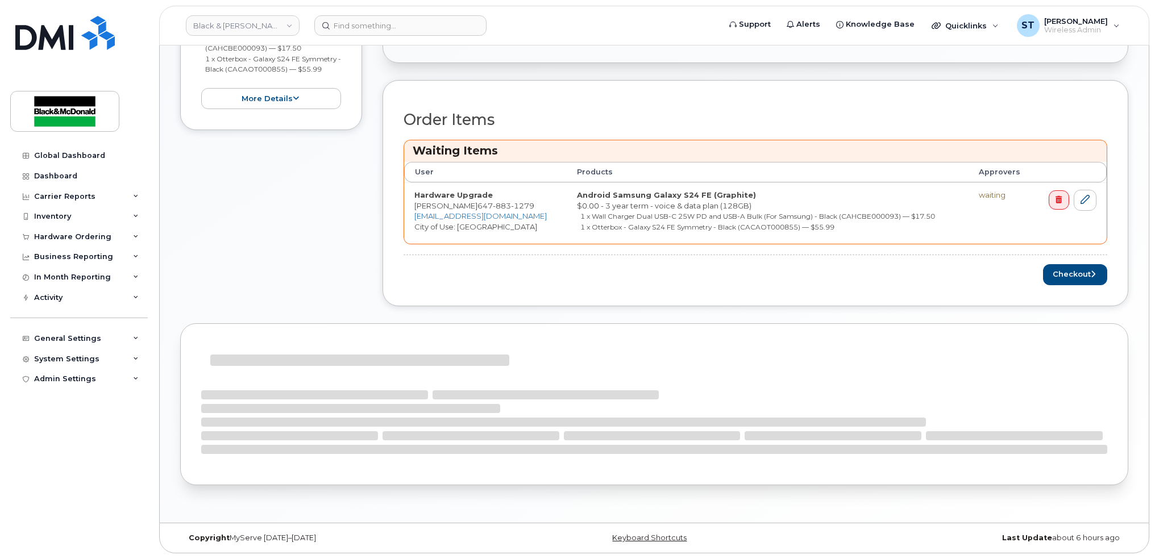
scroll to position [376, 0]
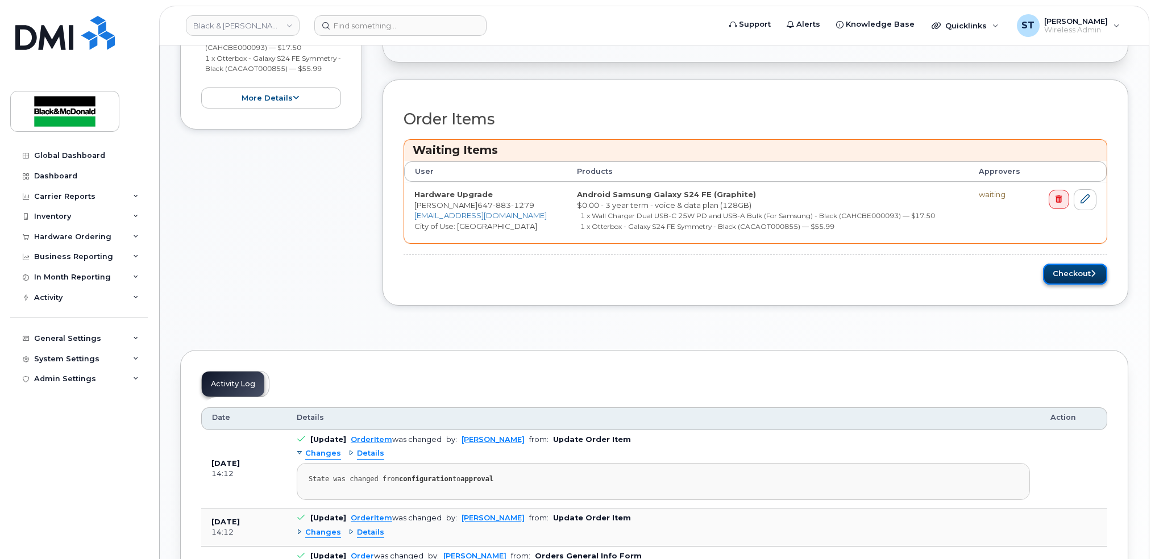
click at [1072, 284] on button "Checkout" at bounding box center [1075, 274] width 64 height 21
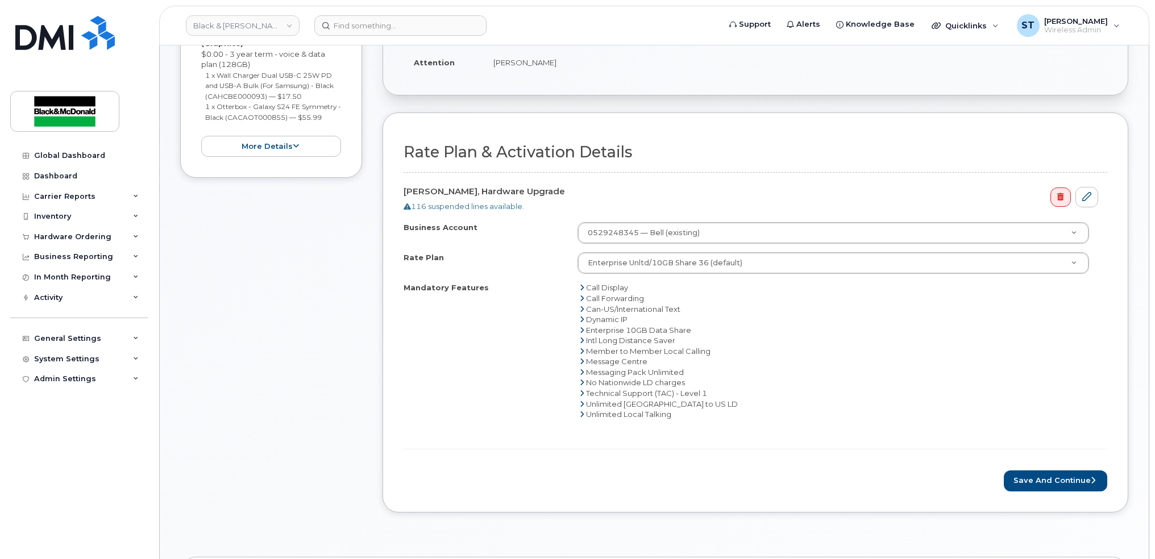
scroll to position [379, 0]
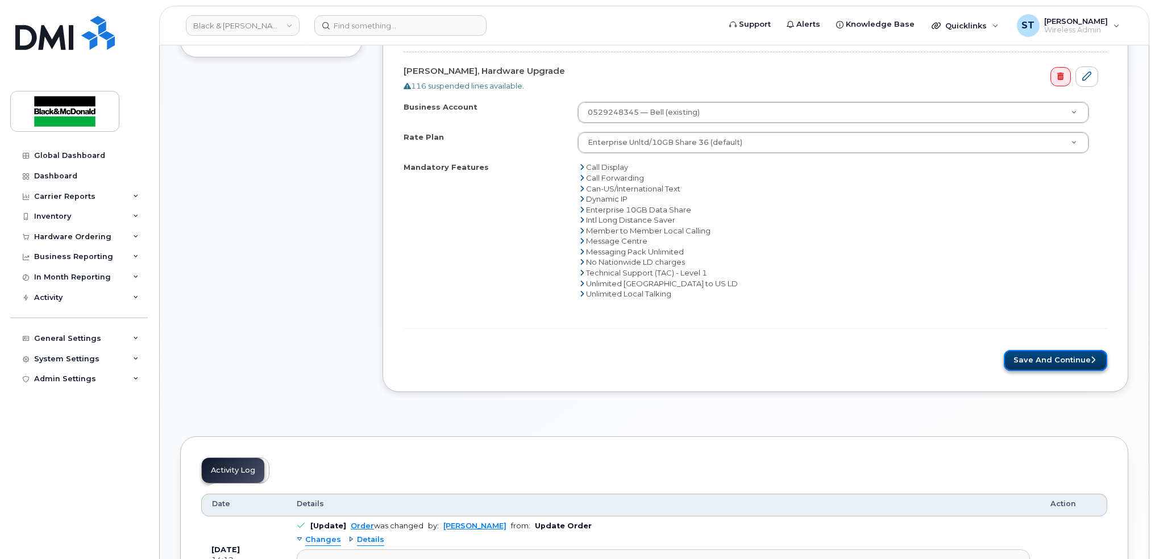
click at [1050, 367] on button "Save and Continue" at bounding box center [1055, 360] width 103 height 21
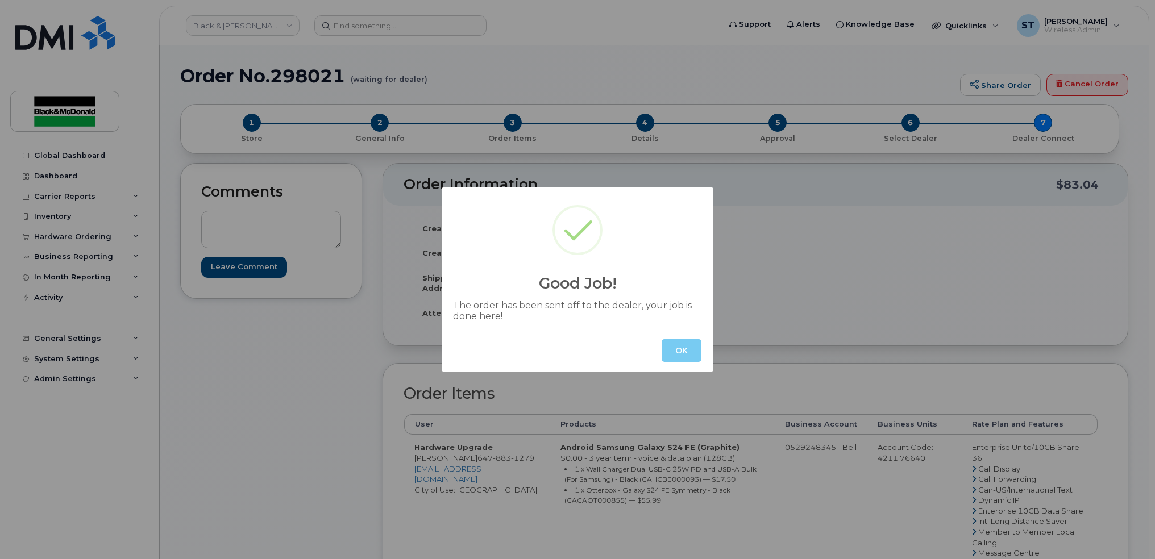
click at [667, 352] on button "OK" at bounding box center [682, 350] width 40 height 23
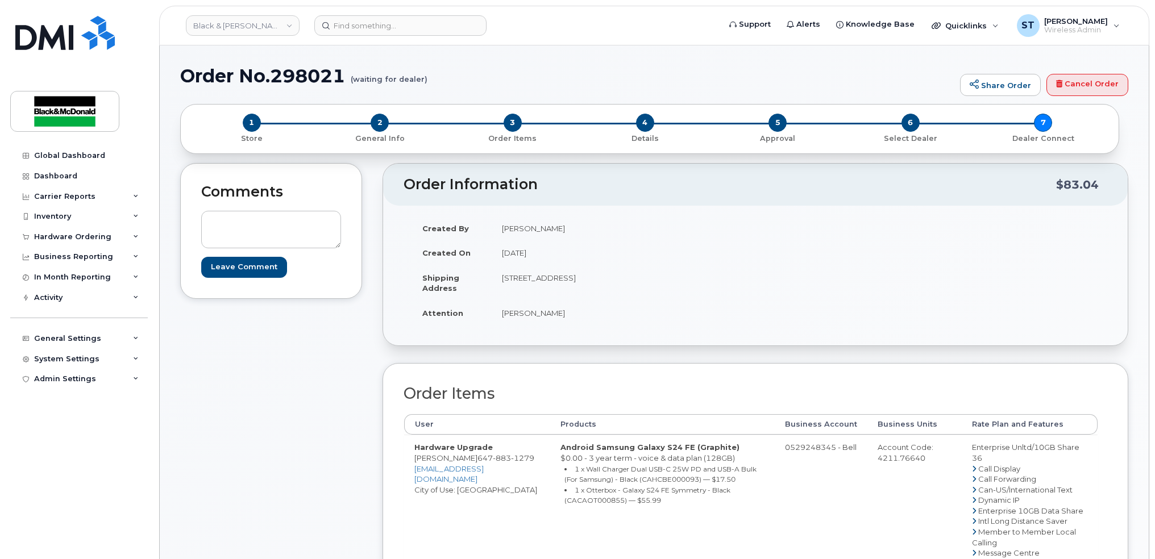
drag, startPoint x: 308, startPoint y: 460, endPoint x: 388, endPoint y: 490, distance: 85.6
click at [310, 460] on div "Comments Leave Comment" at bounding box center [271, 468] width 182 height 611
